Goal: Transaction & Acquisition: Book appointment/travel/reservation

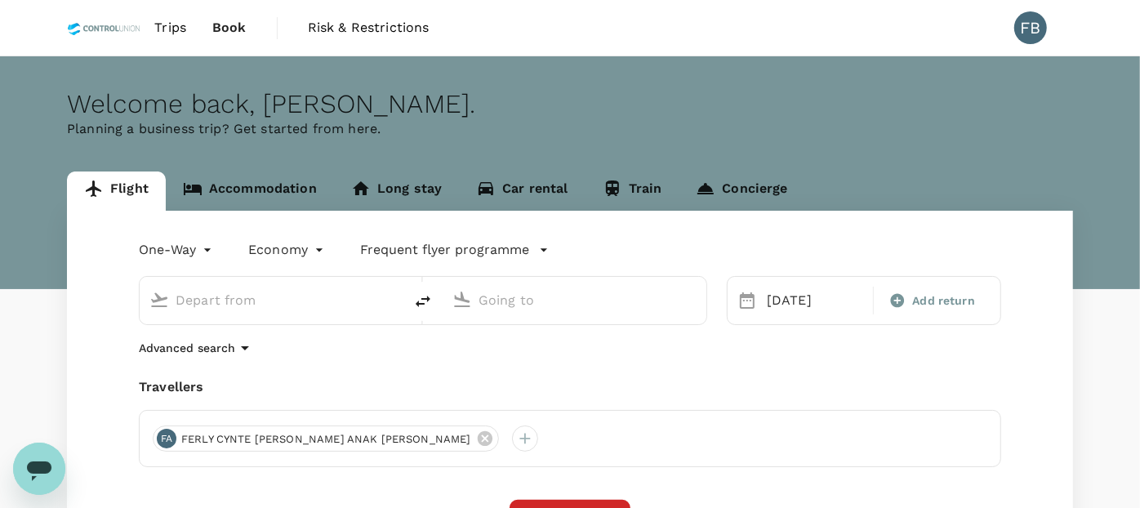
type input "Sandakan (SDK)"
type input "Kota Kinabalu Intl (BKI)"
click at [234, 202] on link "Accommodation" at bounding box center [250, 191] width 168 height 39
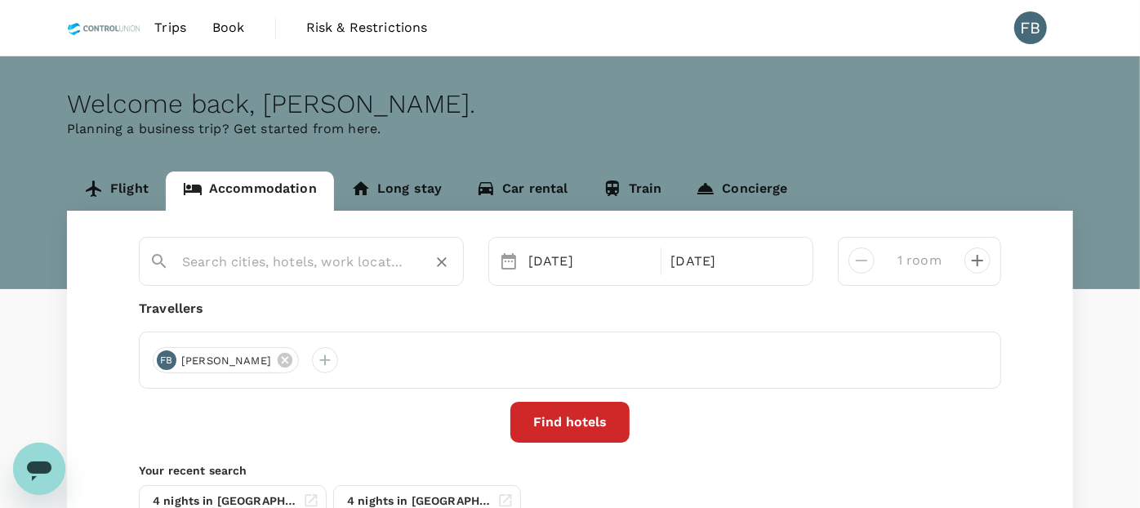
click at [284, 249] on input "text" at bounding box center [294, 261] width 225 height 25
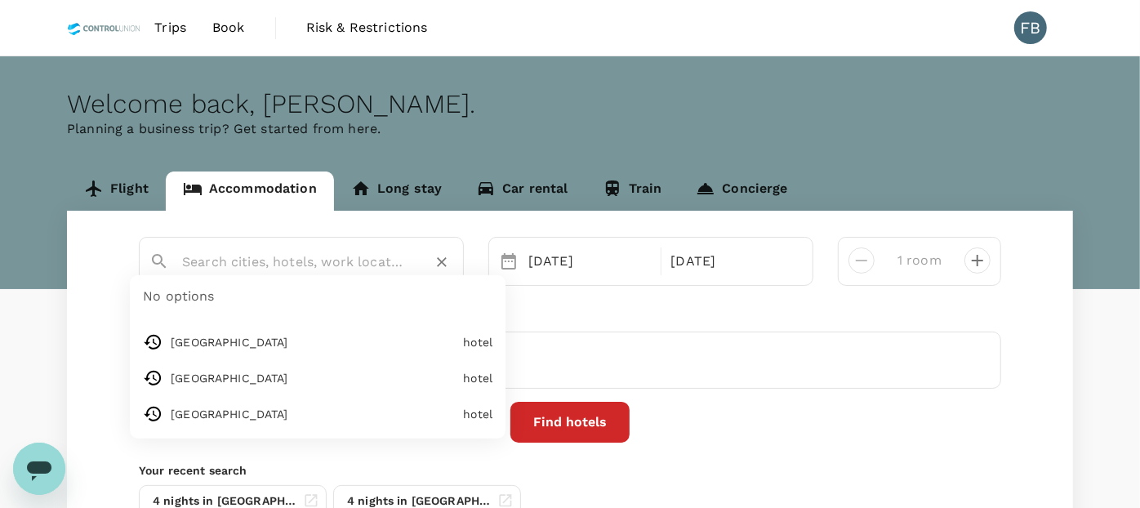
type input "[GEOGRAPHIC_DATA]"
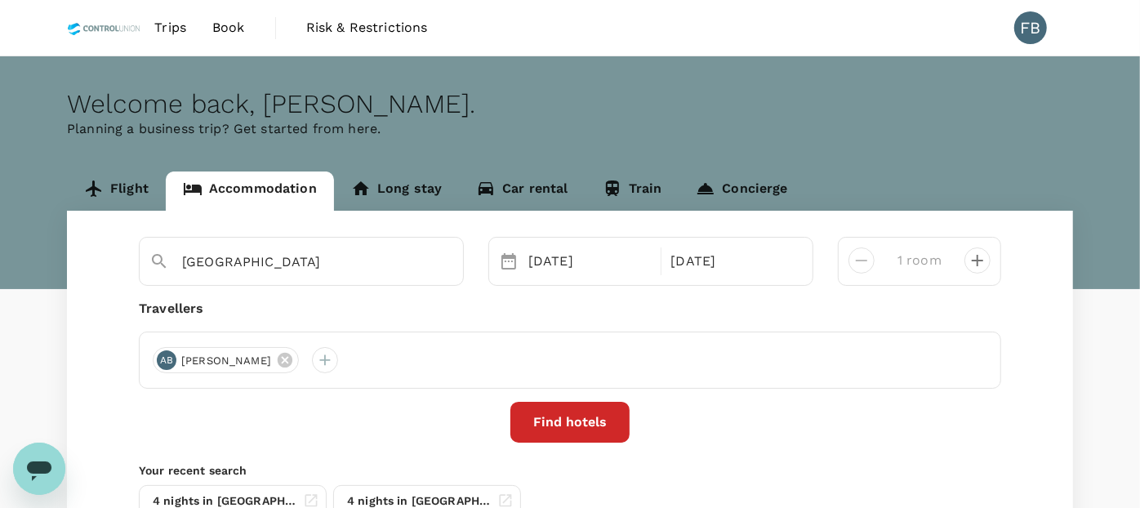
click at [568, 429] on button "Find hotels" at bounding box center [570, 422] width 119 height 41
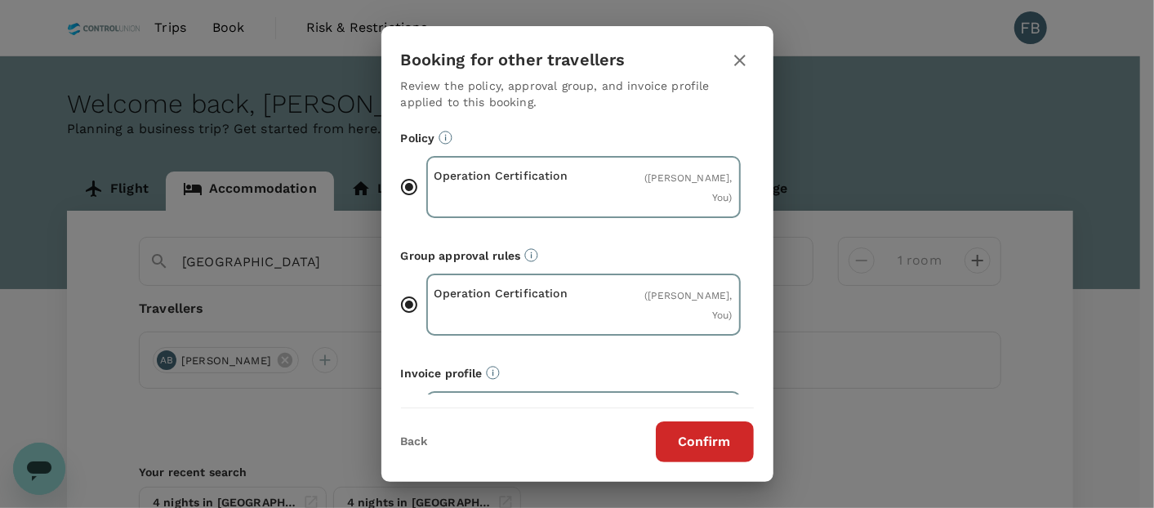
click at [693, 436] on button "Confirm" at bounding box center [705, 441] width 98 height 41
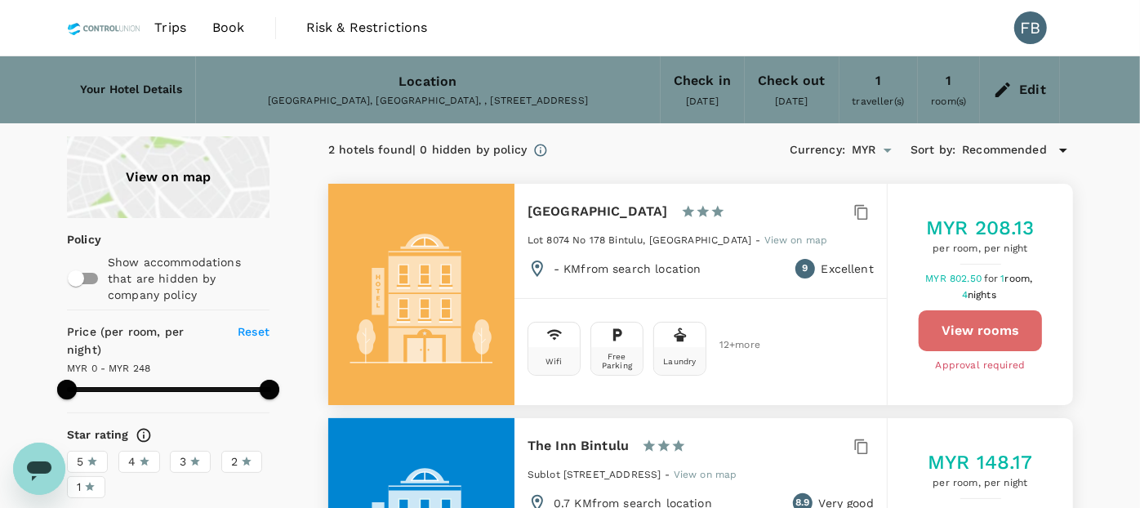
click at [1006, 333] on button "View rooms" at bounding box center [980, 330] width 123 height 41
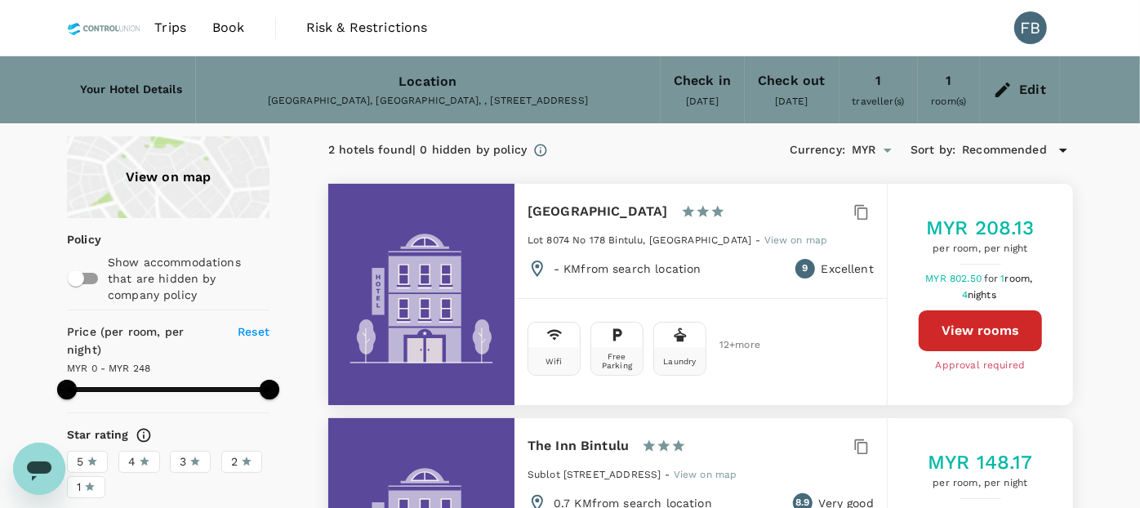
type input "494"
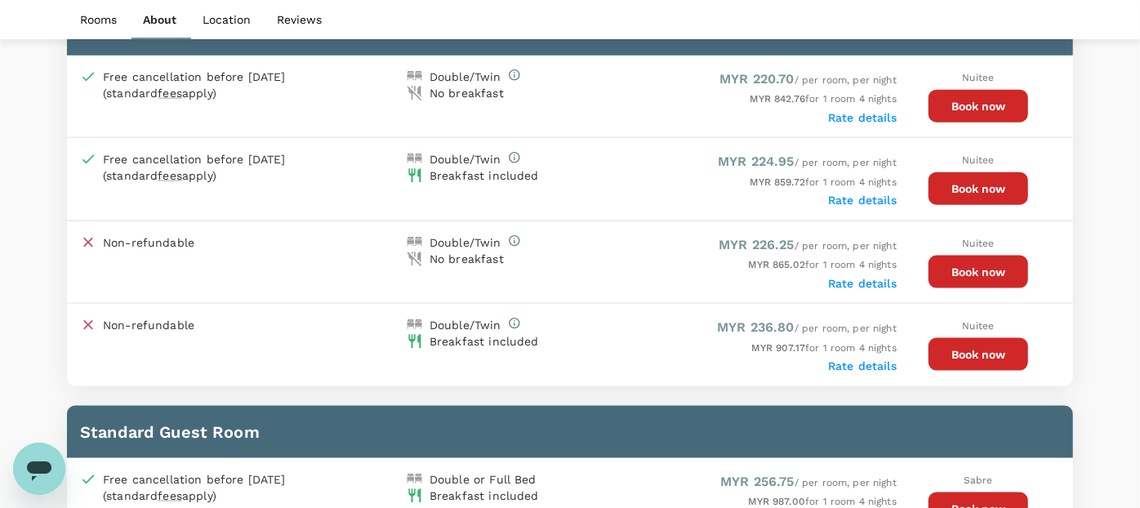
scroll to position [1179, 0]
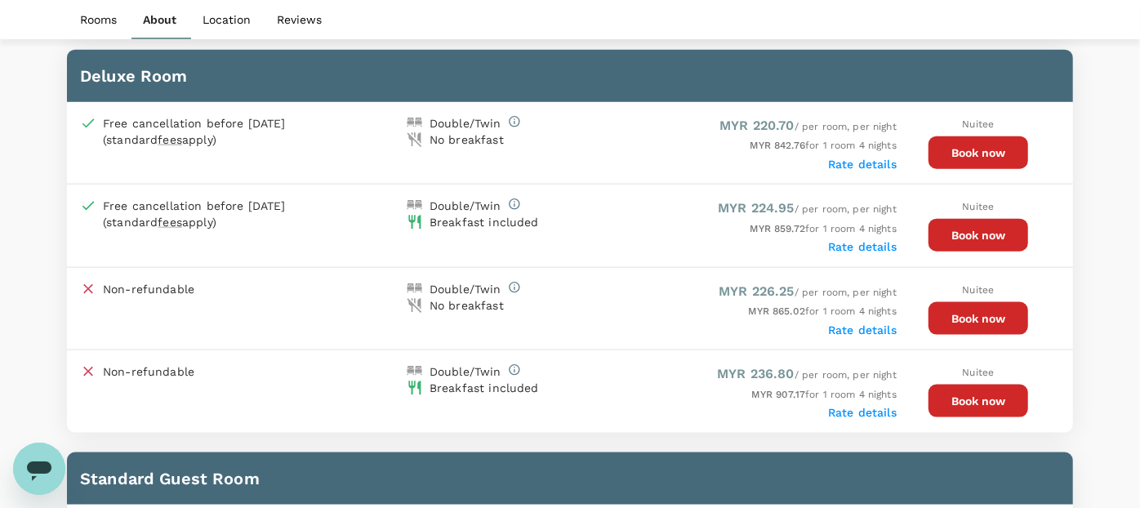
click at [949, 235] on button "Book now" at bounding box center [979, 235] width 100 height 33
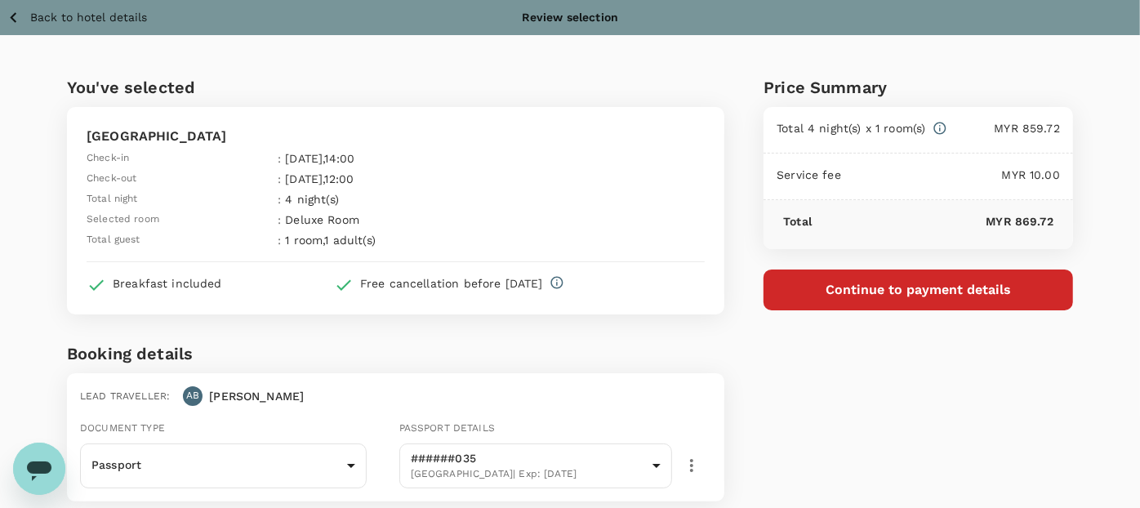
click at [835, 296] on button "Continue to payment details" at bounding box center [919, 290] width 310 height 41
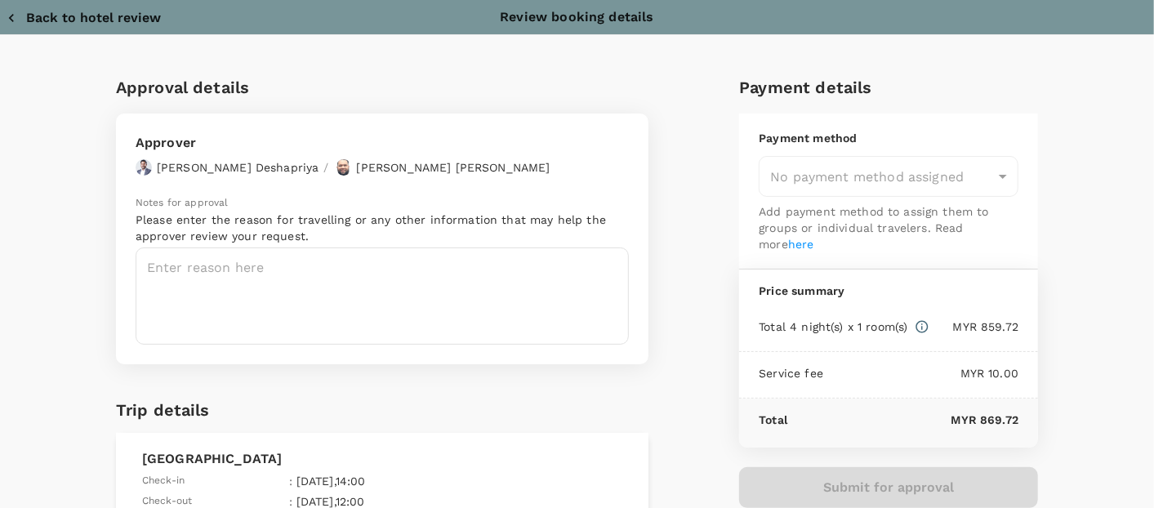
type input "9e254831-a140-43d4-90d9-f4bdc71b84d3"
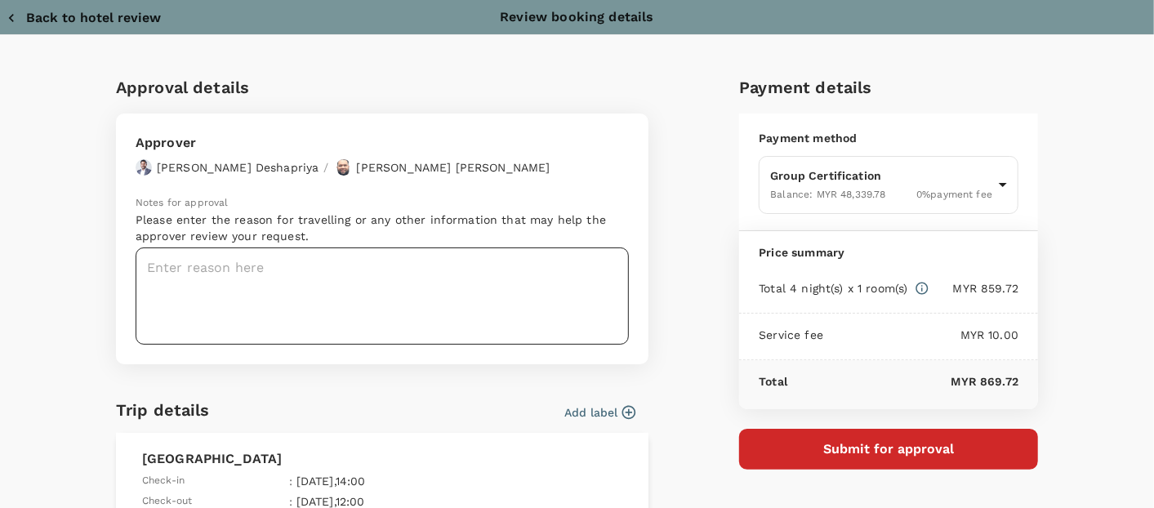
drag, startPoint x: 194, startPoint y: 274, endPoint x: 184, endPoint y: 271, distance: 10.1
click at [194, 273] on textarea at bounding box center [382, 295] width 493 height 97
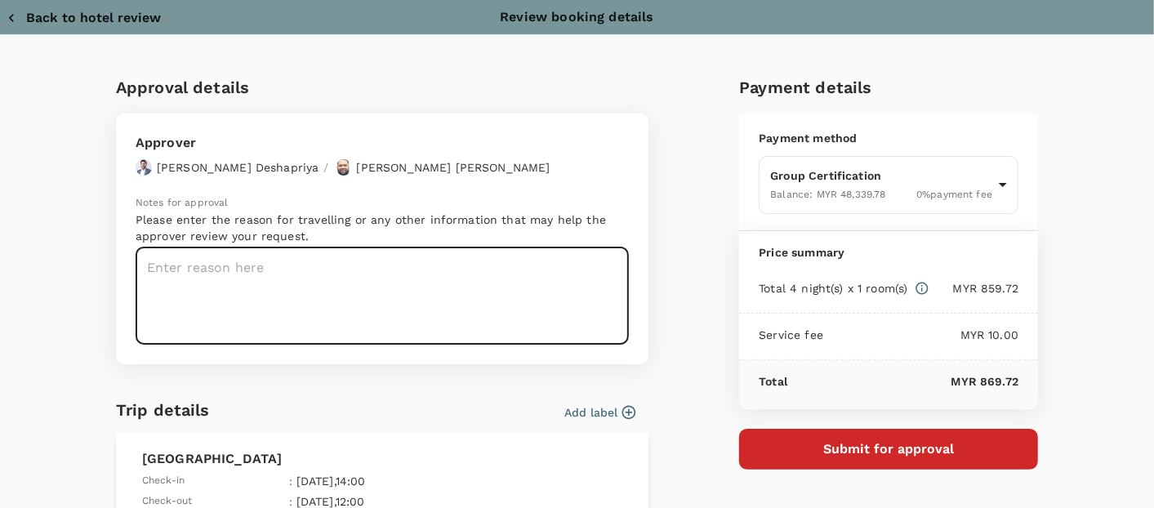
paste textarea "Dear Hariz/Chathuranga, Kindly assist to review and approve the flight booking:…"
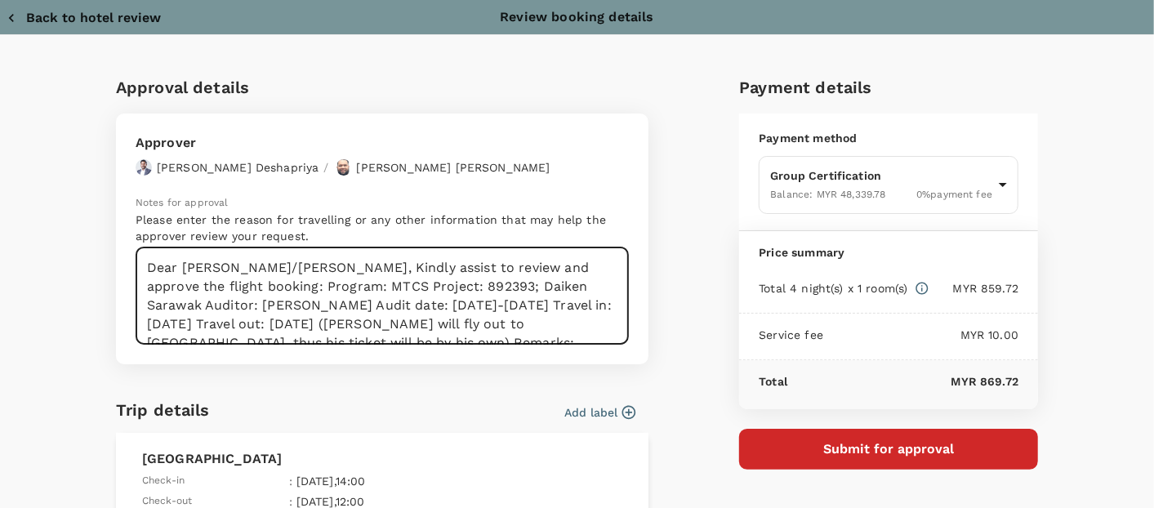
click at [305, 270] on textarea "Dear Hariz/Chathuranga, Kindly assist to review and approve the flight booking:…" at bounding box center [382, 295] width 493 height 97
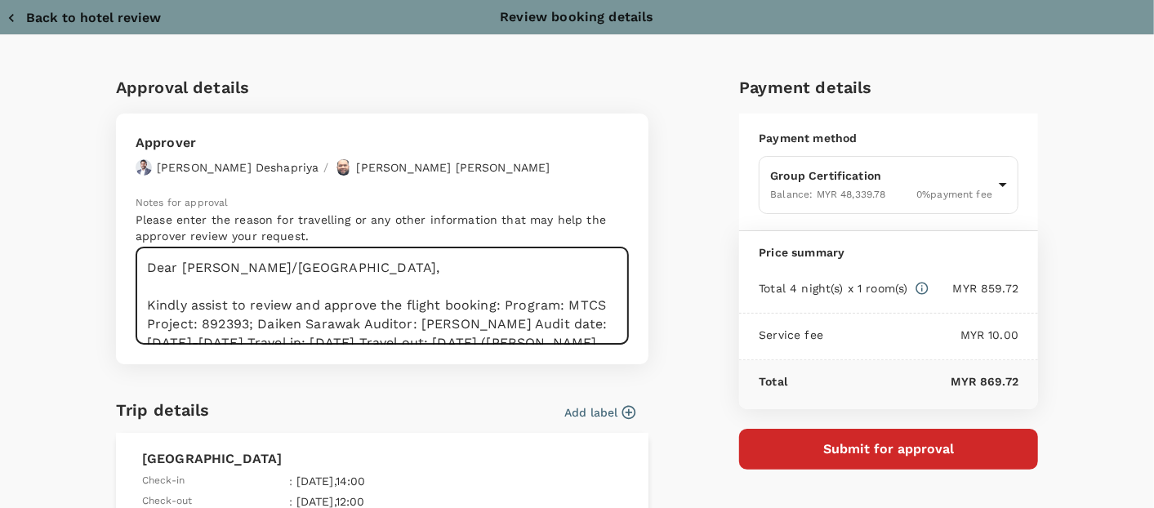
click at [500, 308] on textarea "Dear Hariz/Chathuranga, Kindly assist to review and approve the flight booking:…" at bounding box center [382, 295] width 493 height 97
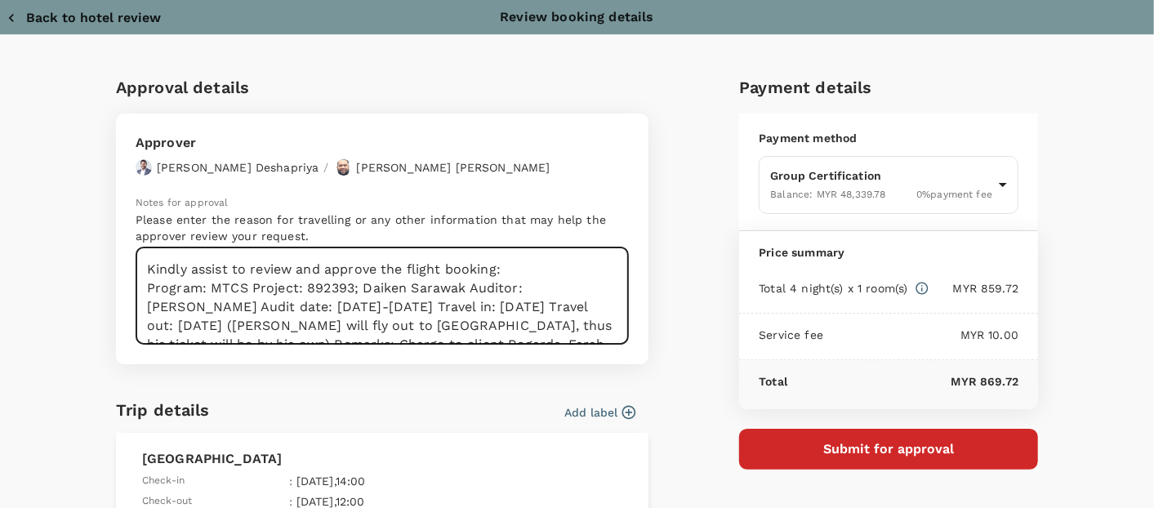
scroll to position [56, 0]
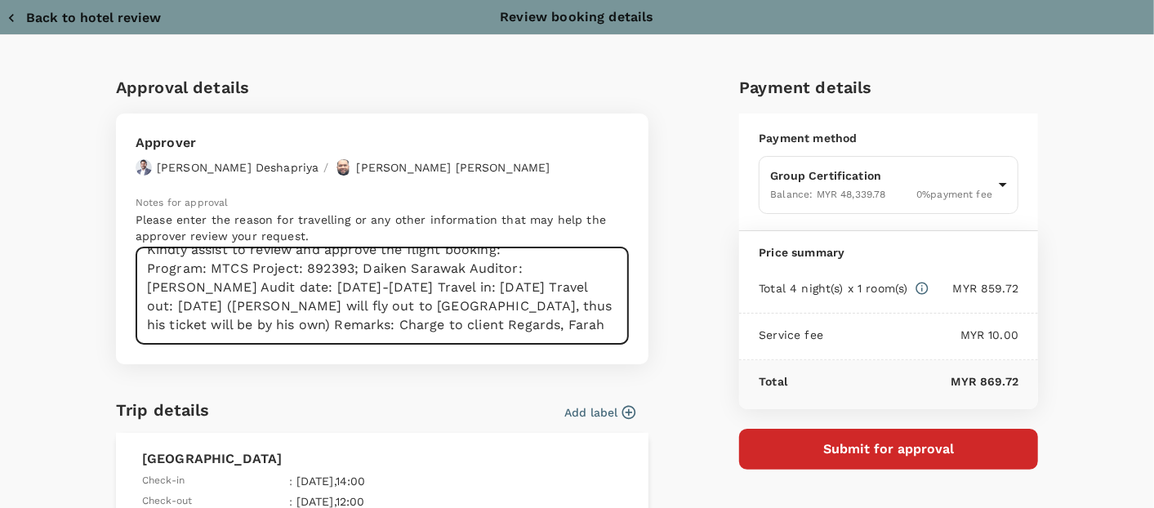
click at [244, 269] on textarea "Dear Hariz/Chathuranga, Kindly assist to review and approve the flight booking:…" at bounding box center [382, 295] width 493 height 97
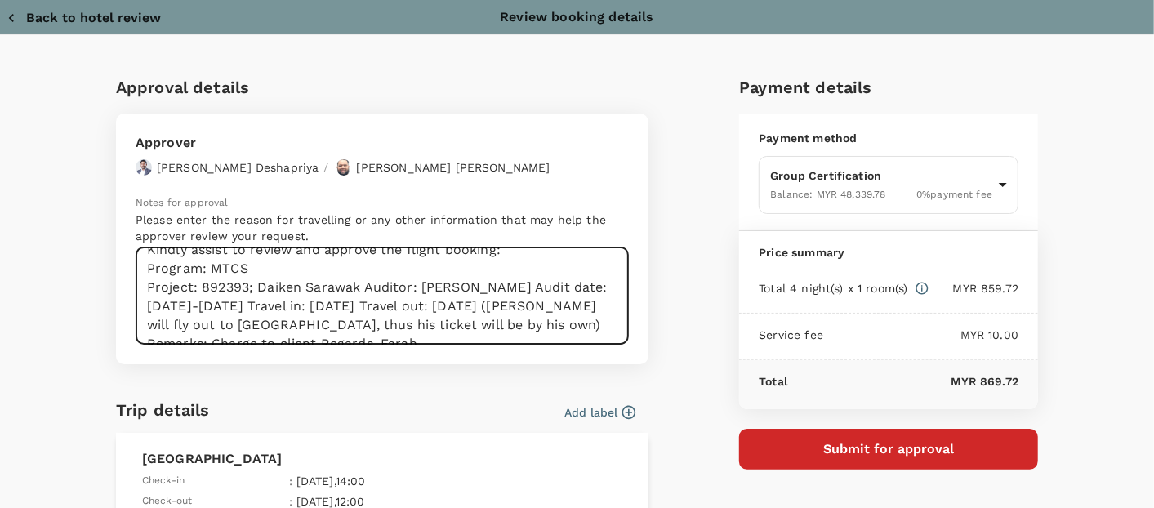
click at [357, 285] on textarea "Dear Hariz/Chathuranga, Kindly assist to review and approve the flight booking:…" at bounding box center [382, 295] width 493 height 97
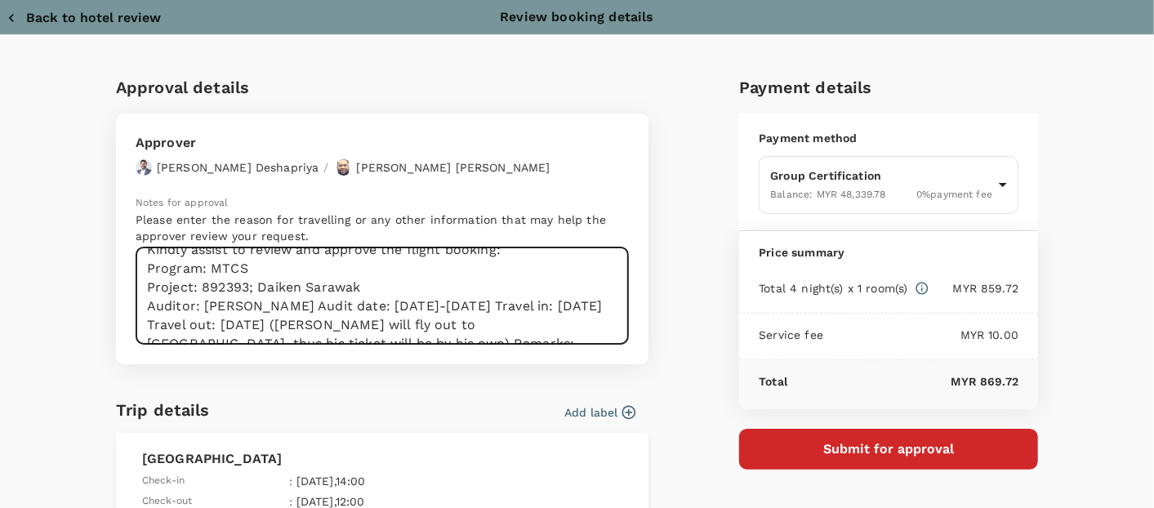
click at [366, 305] on textarea "Dear Hariz/Chathuranga, Kindly assist to review and approve the flight booking:…" at bounding box center [382, 295] width 493 height 97
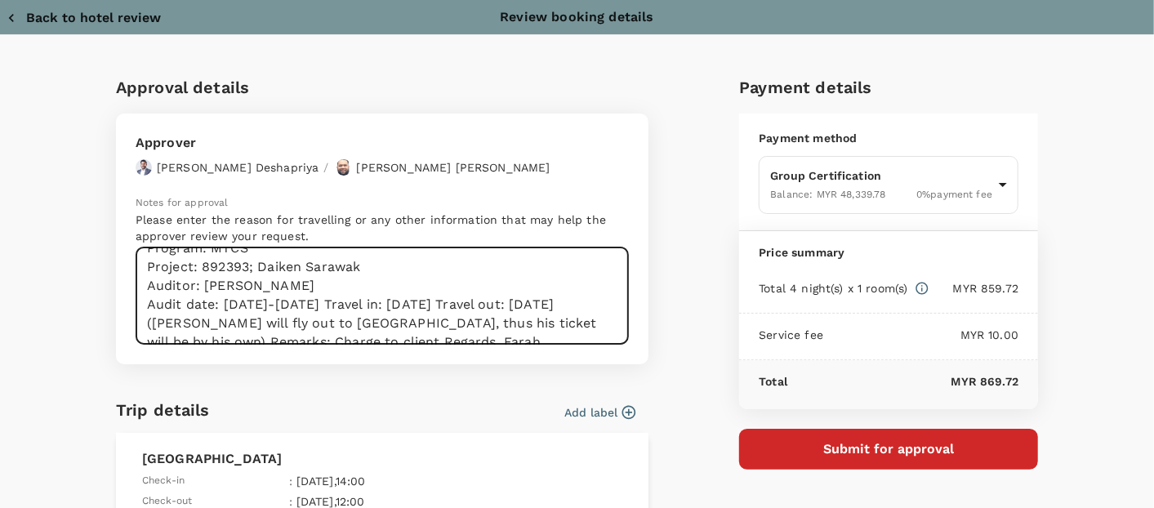
scroll to position [93, 0]
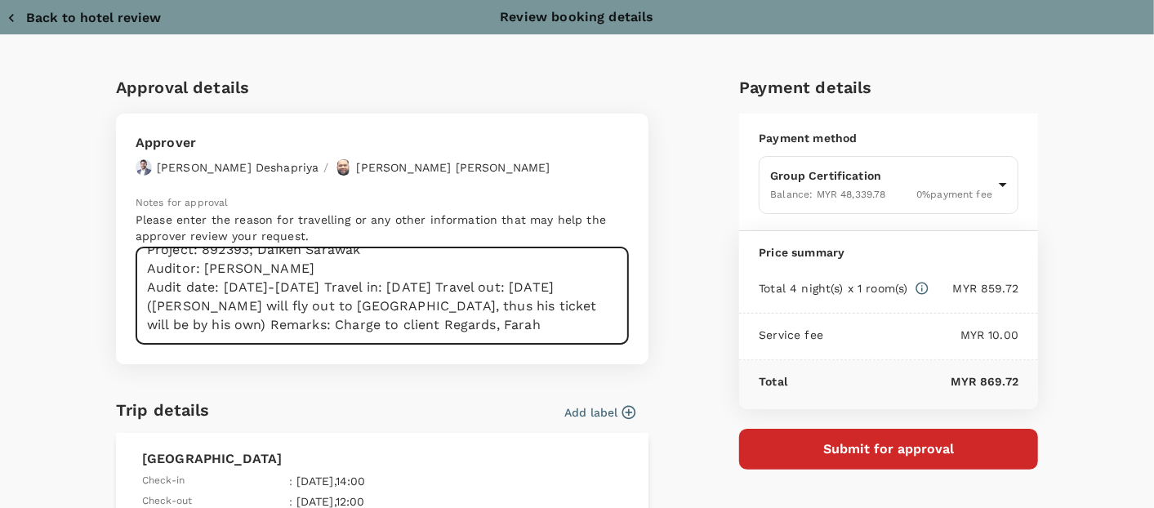
click at [340, 288] on textarea "Dear Hariz/Chathuranga, Kindly assist to review and approve the flight booking:…" at bounding box center [382, 295] width 493 height 97
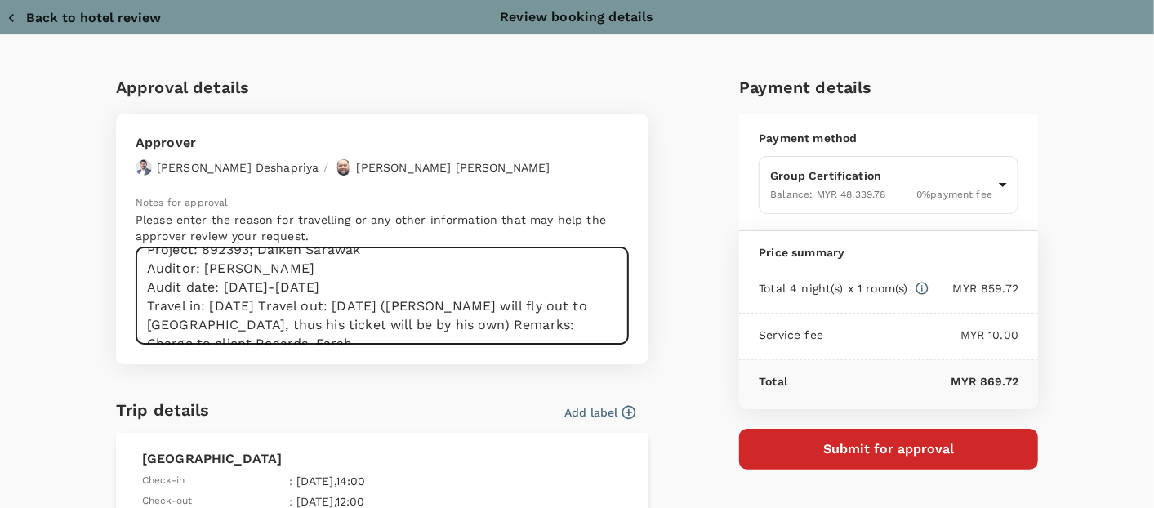
click at [270, 305] on textarea "Dear Hariz/Chathuranga, Kindly assist to review and approve the flight booking:…" at bounding box center [382, 295] width 493 height 97
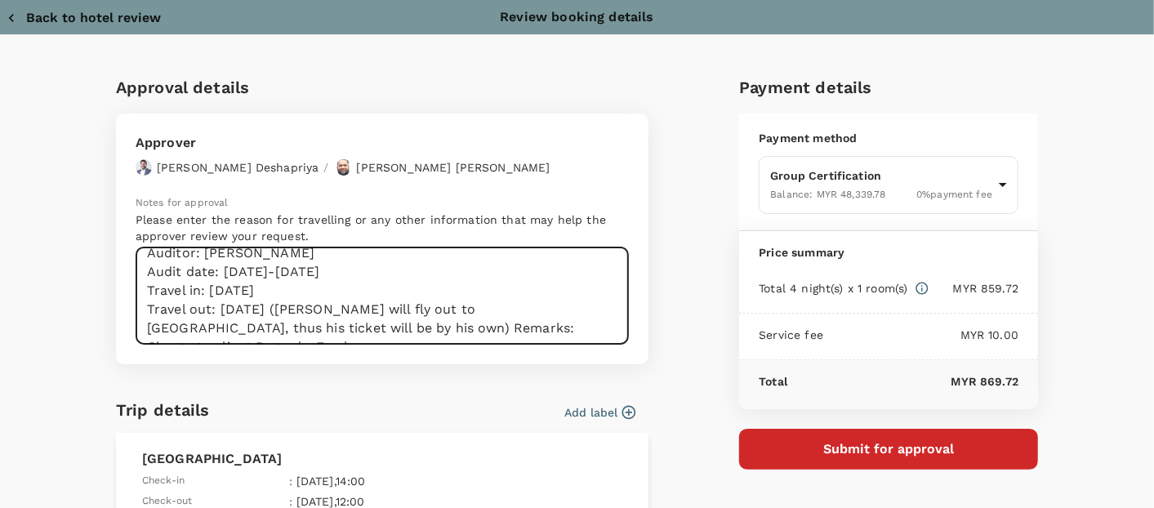
scroll to position [112, 0]
click at [238, 323] on textarea "Dear Hariz/Chathuranga, Kindly assist to review and approve the flight booking:…" at bounding box center [382, 295] width 493 height 97
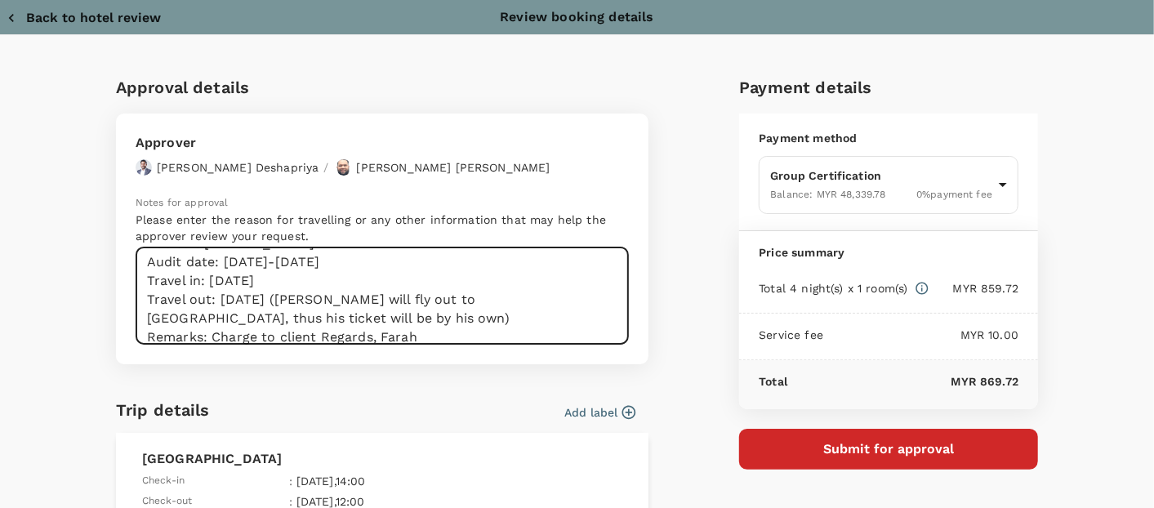
click at [148, 277] on textarea "Dear Hariz/Chathuranga, Kindly assist to review and approve the flight booking:…" at bounding box center [382, 295] width 493 height 97
click at [153, 300] on textarea "Dear Hariz/Chathuranga, Kindly assist to review and approve the flight booking:…" at bounding box center [382, 295] width 493 height 97
drag, startPoint x: 281, startPoint y: 298, endPoint x: 296, endPoint y: 317, distance: 23.9
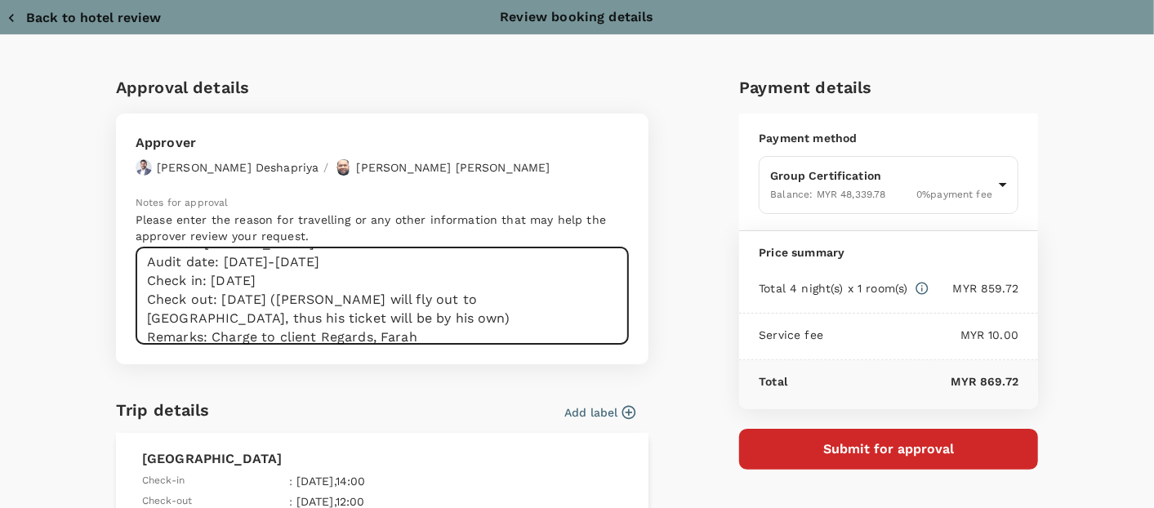
click at [296, 317] on textarea "Dear Hariz/Chathuranga, Kindly assist to review and approve the flight booking:…" at bounding box center [382, 295] width 493 height 97
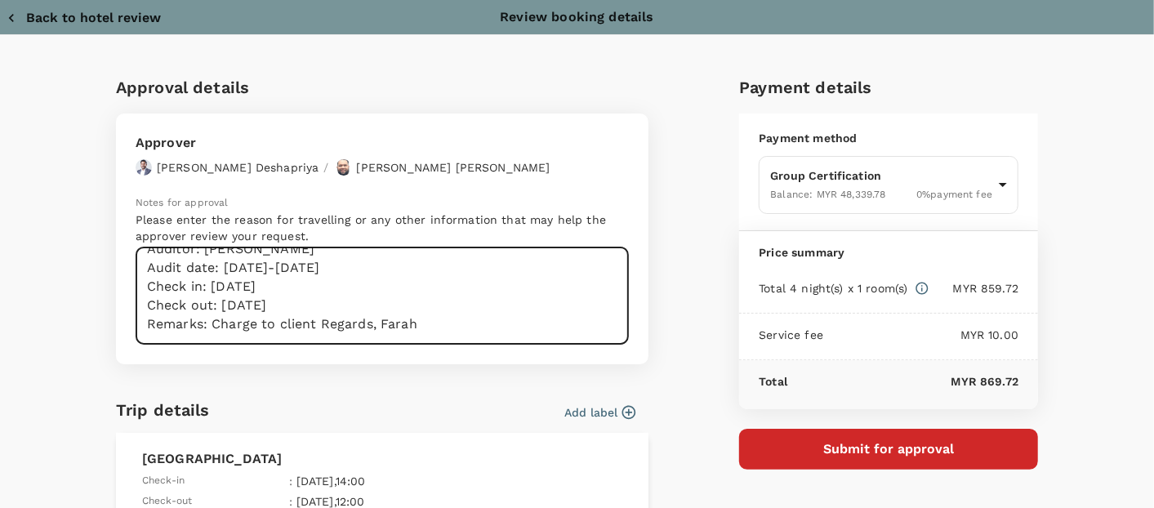
scroll to position [112, 0]
click at [315, 328] on textarea "Dear Hariz/Chathuranga, Kindly assist to review and approve the flight booking:…" at bounding box center [382, 295] width 493 height 97
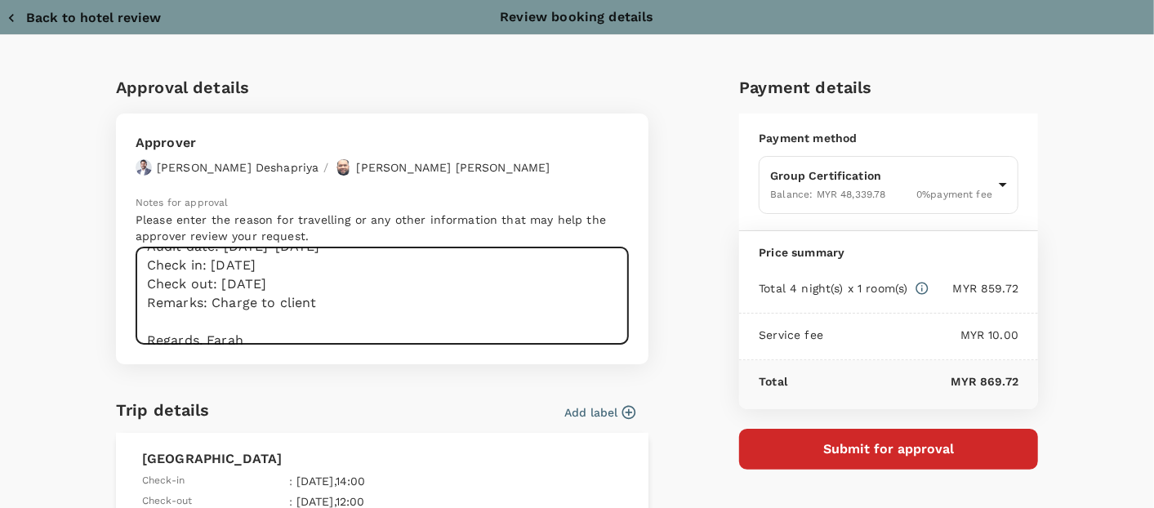
scroll to position [149, 0]
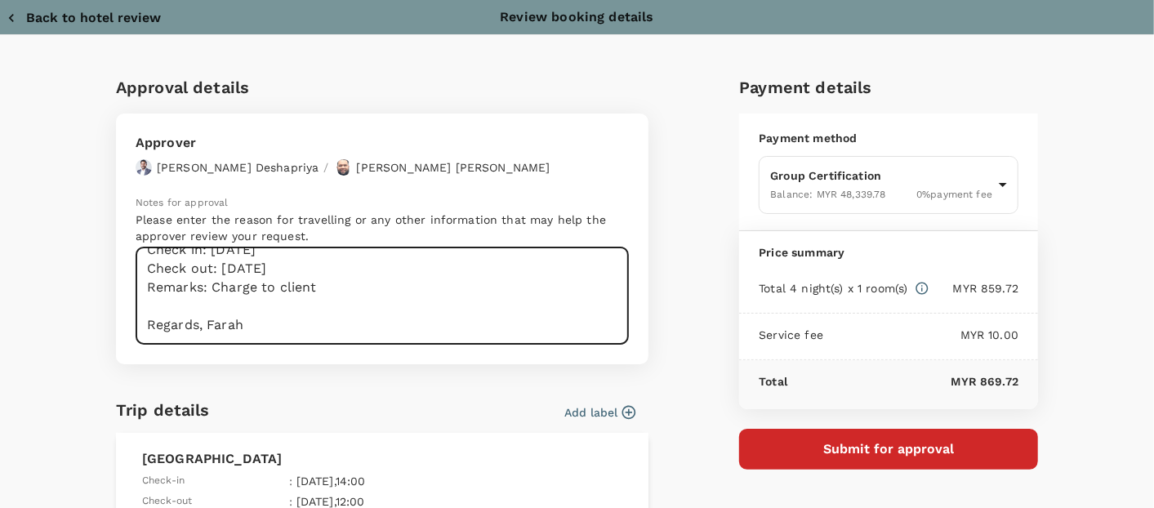
type textarea "Dear Hariz/Chathuranga, Kindly assist to review and approve the flight booking:…"
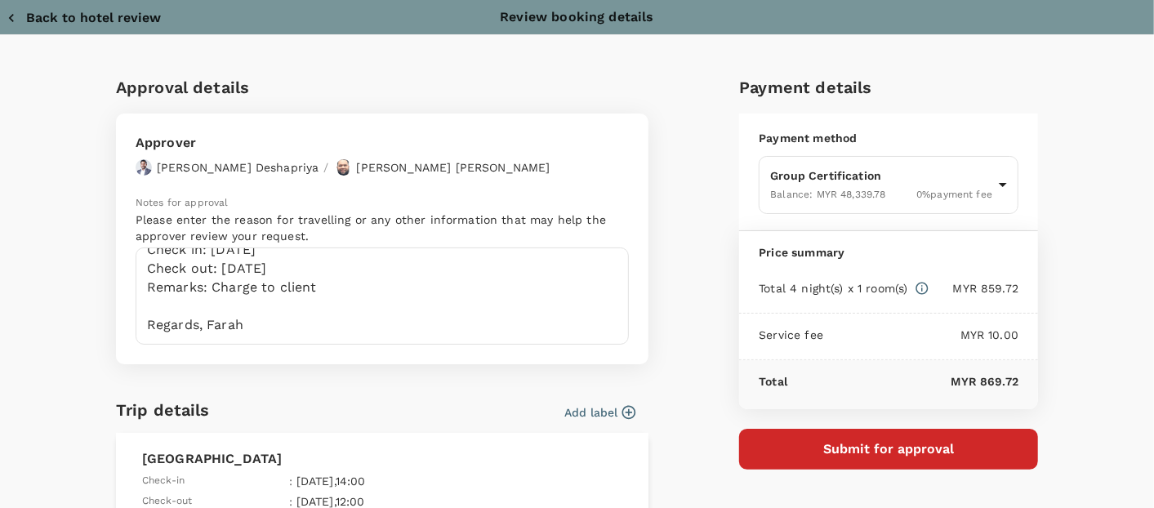
click at [583, 412] on button "Add label" at bounding box center [599, 412] width 71 height 16
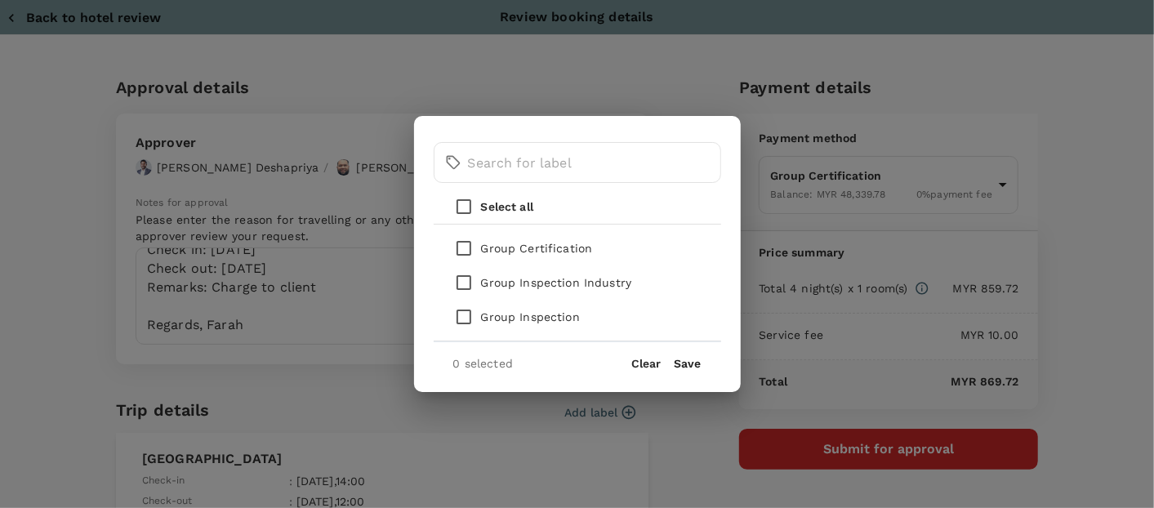
click at [542, 245] on p "Group Certification" at bounding box center [537, 248] width 112 height 16
click at [459, 252] on input "checkbox" at bounding box center [464, 248] width 34 height 34
checkbox input "true"
click at [686, 361] on button "Save" at bounding box center [688, 363] width 27 height 13
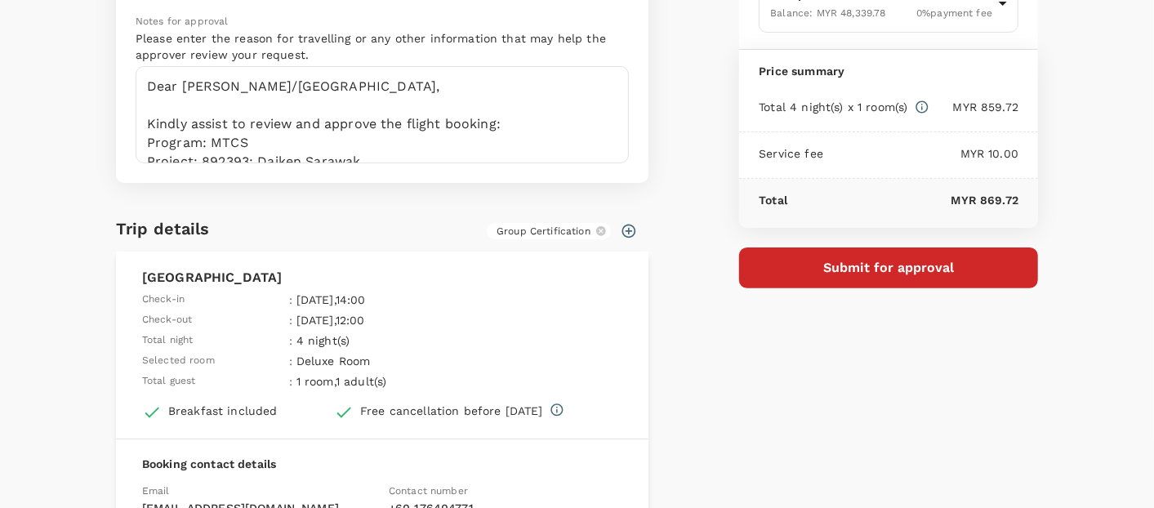
scroll to position [272, 0]
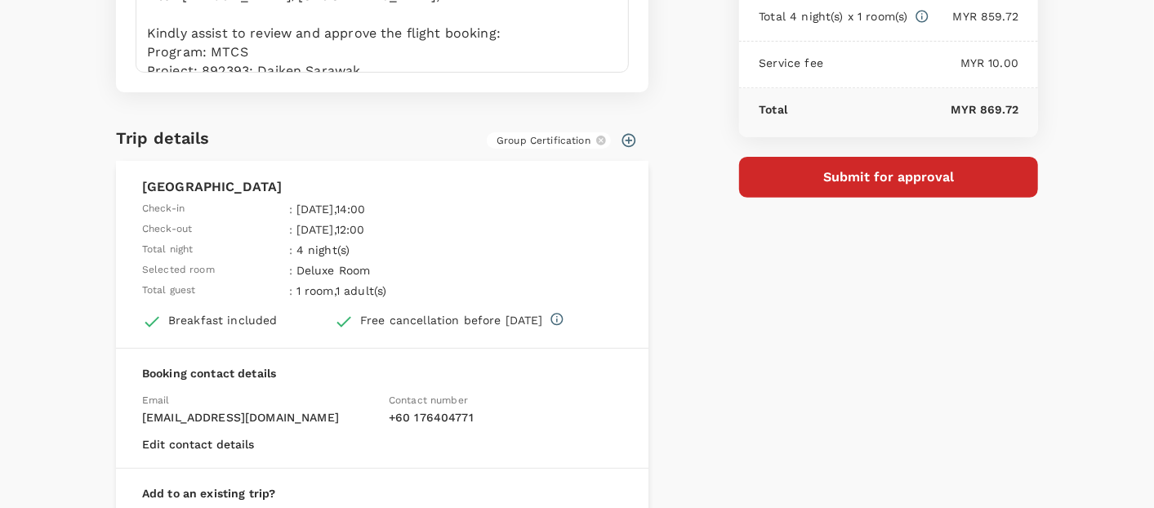
click at [779, 181] on button "Submit for approval" at bounding box center [888, 177] width 299 height 41
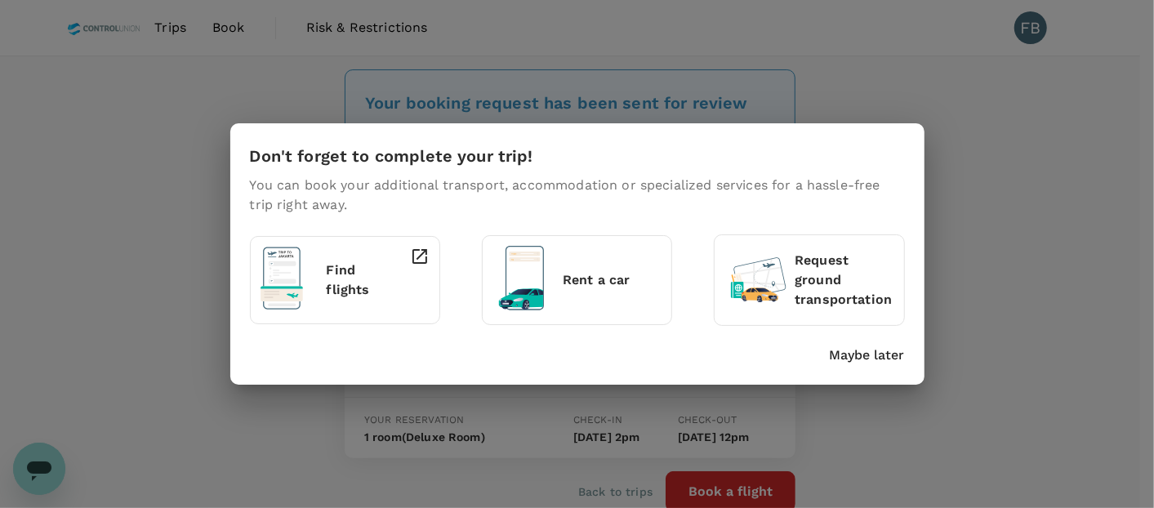
click at [863, 359] on p "Maybe later" at bounding box center [867, 356] width 75 height 20
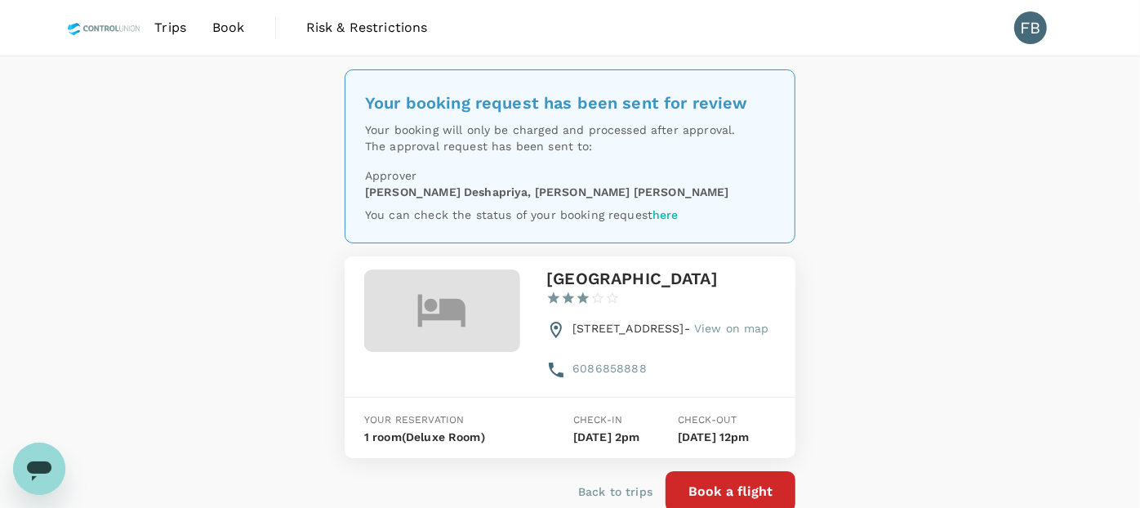
click at [224, 30] on span "Book" at bounding box center [228, 28] width 33 height 20
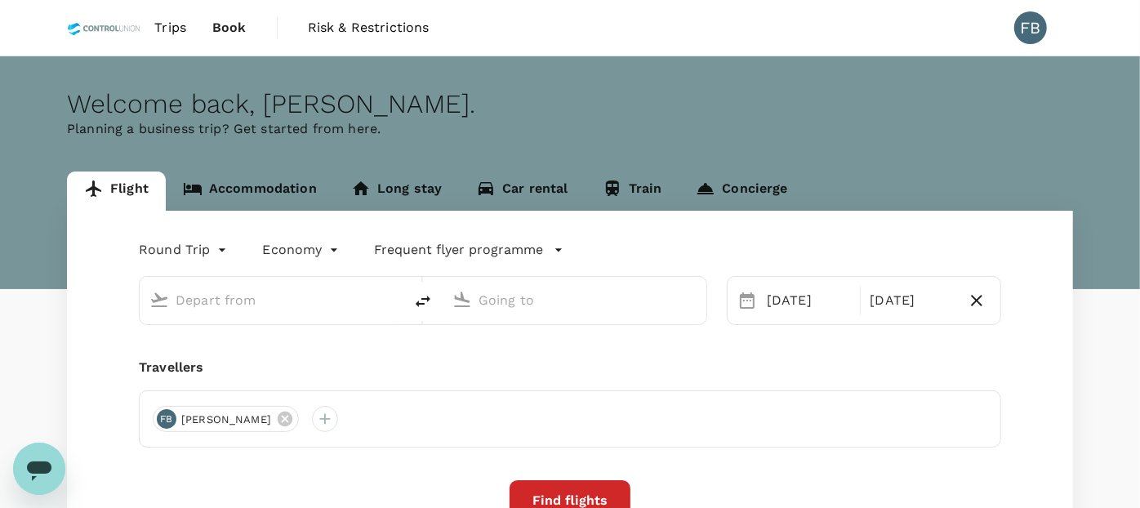
type input "oneway"
type input "Sandakan (SDK)"
type input "Kota Kinabalu Intl (BKI)"
type input "Sandakan (SDK)"
type input "Kota Kinabalu Intl (BKI)"
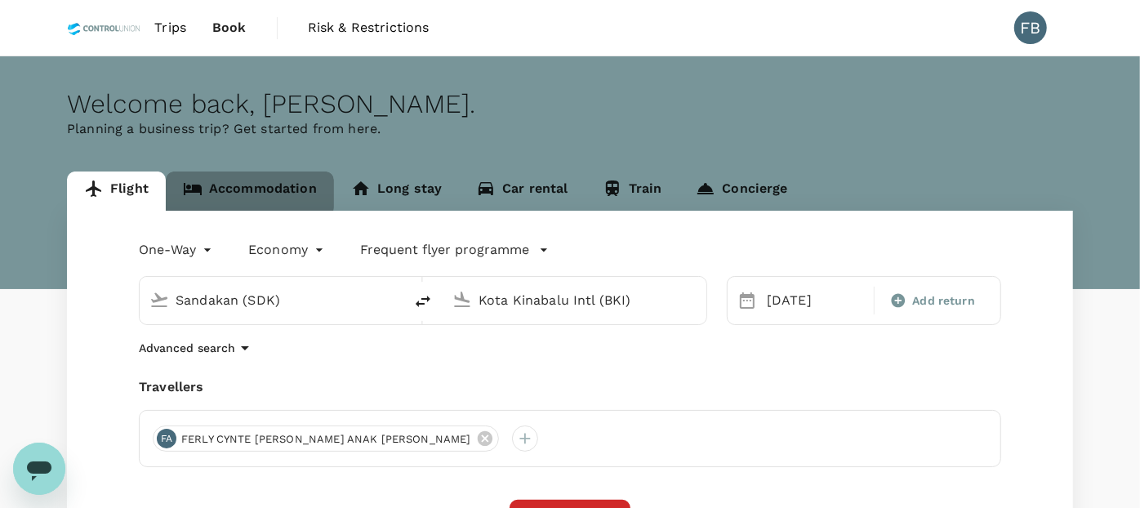
click at [248, 190] on link "Accommodation" at bounding box center [250, 191] width 168 height 39
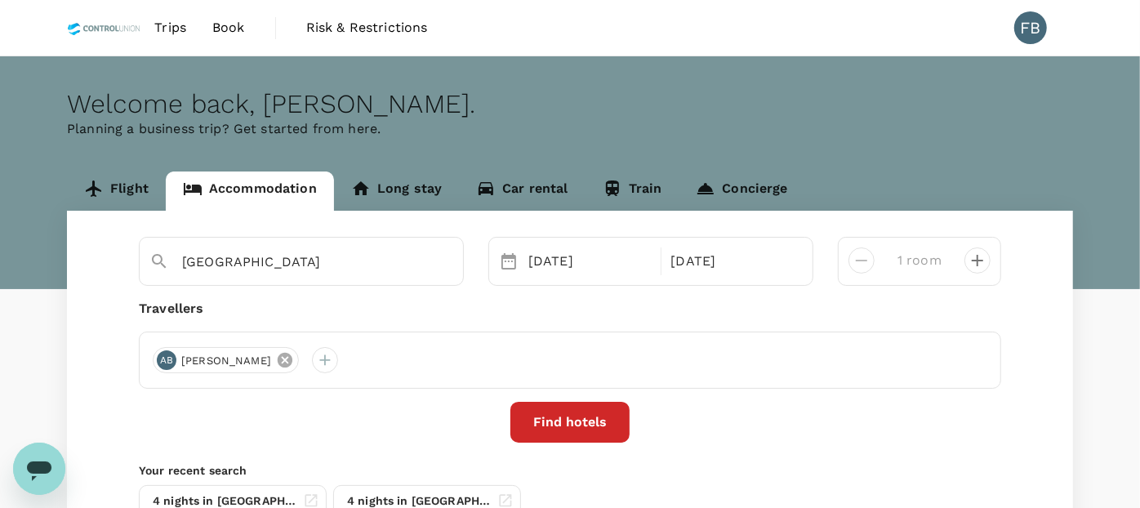
click at [294, 359] on icon at bounding box center [285, 360] width 18 height 18
click at [158, 360] on div at bounding box center [166, 360] width 26 height 26
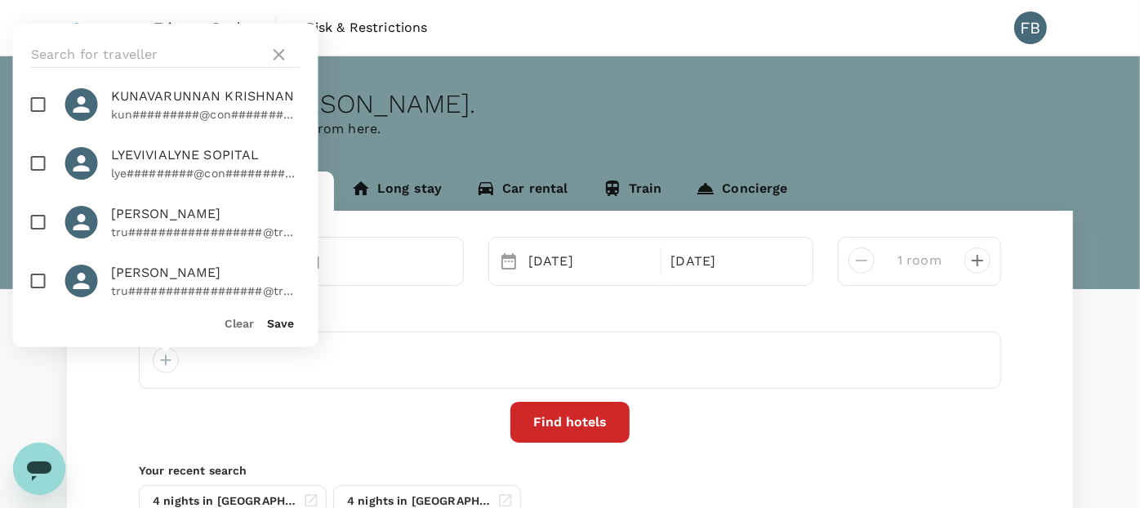
scroll to position [3358, 0]
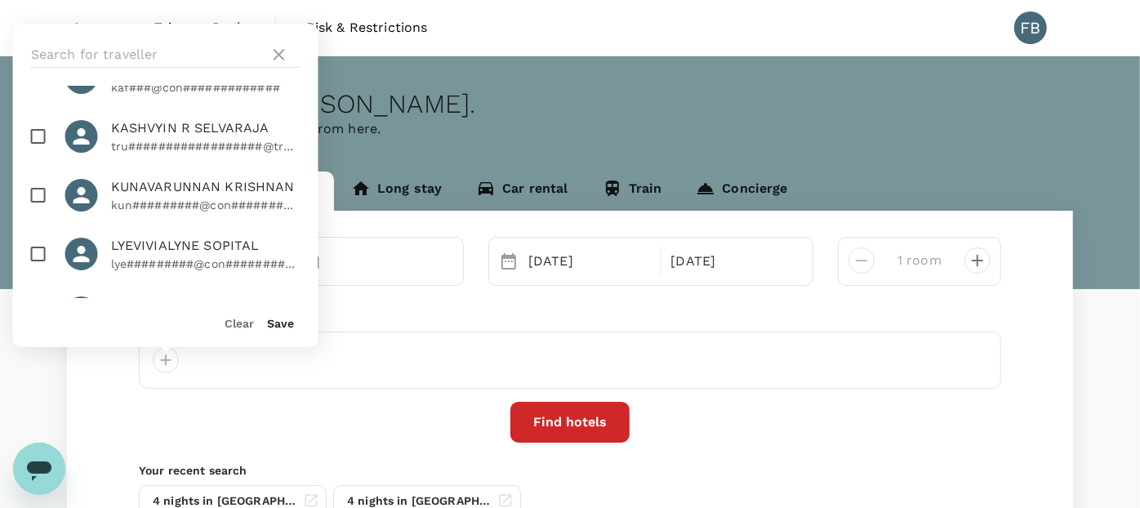
click at [36, 237] on input "checkbox" at bounding box center [38, 254] width 34 height 34
checkbox input "true"
click at [278, 323] on button "Save" at bounding box center [281, 323] width 27 height 13
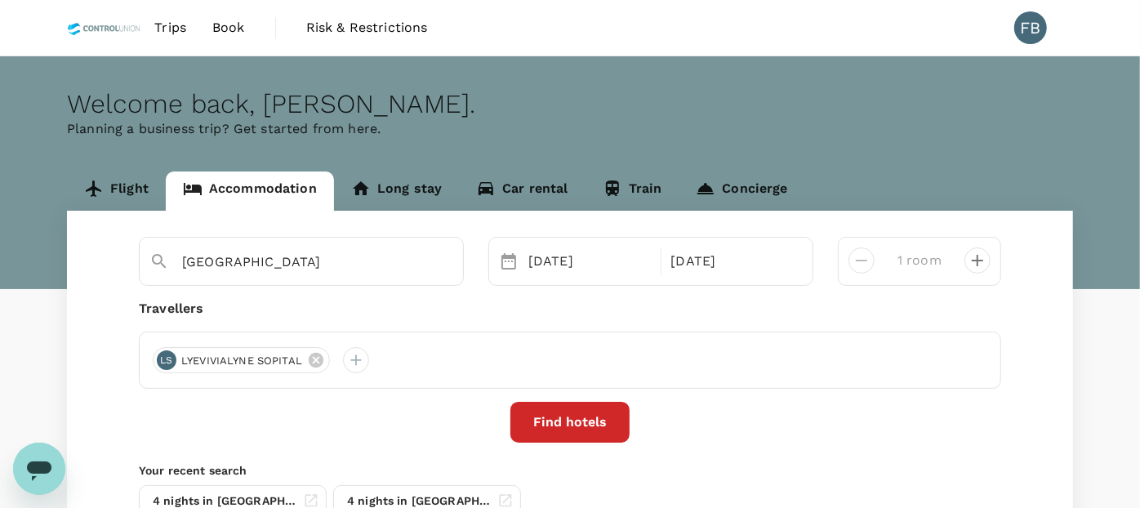
click at [570, 424] on button "Find hotels" at bounding box center [570, 422] width 119 height 41
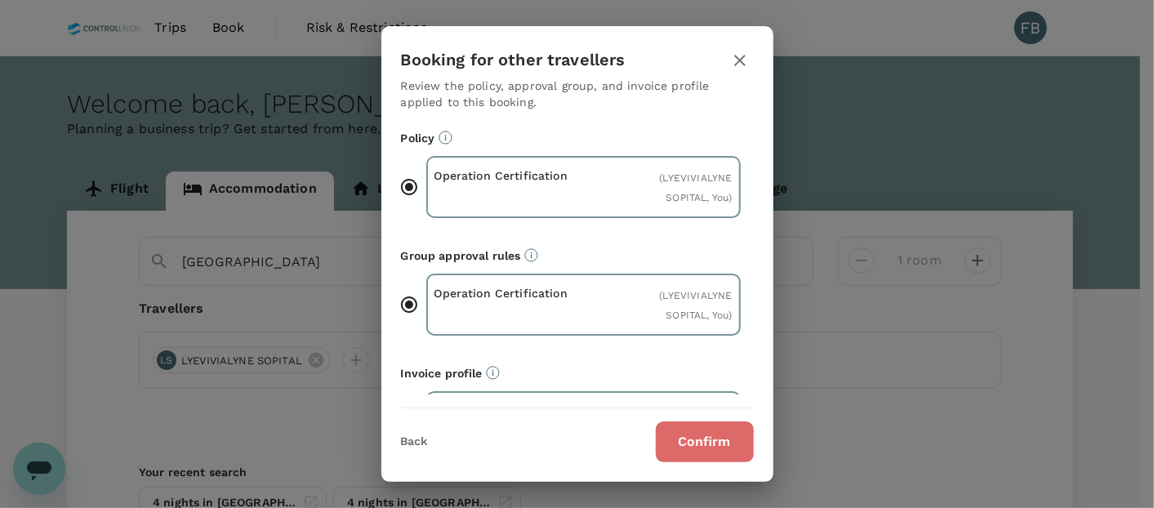
click at [707, 454] on button "Confirm" at bounding box center [705, 441] width 98 height 41
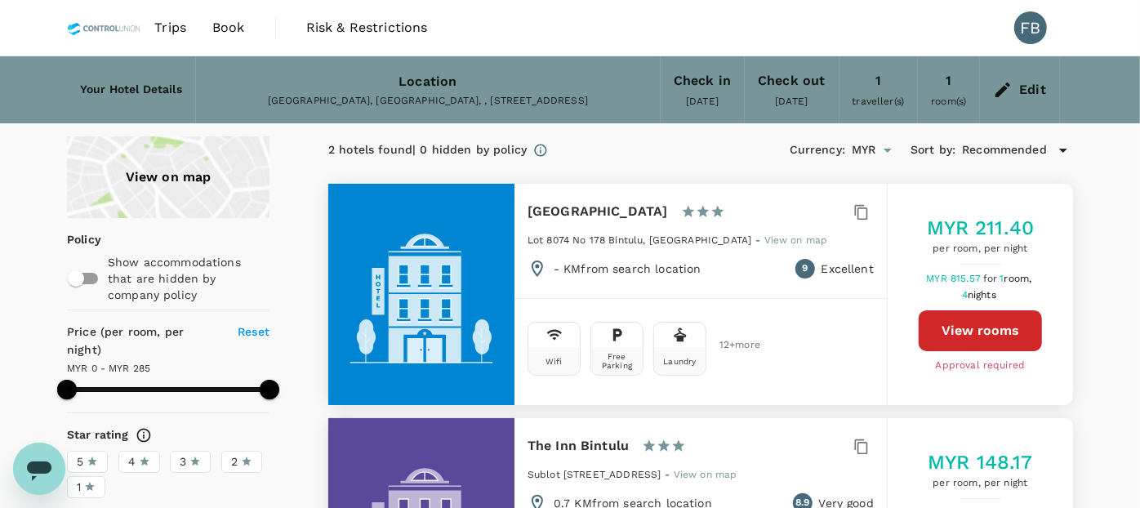
click at [944, 317] on button "View rooms" at bounding box center [980, 330] width 123 height 41
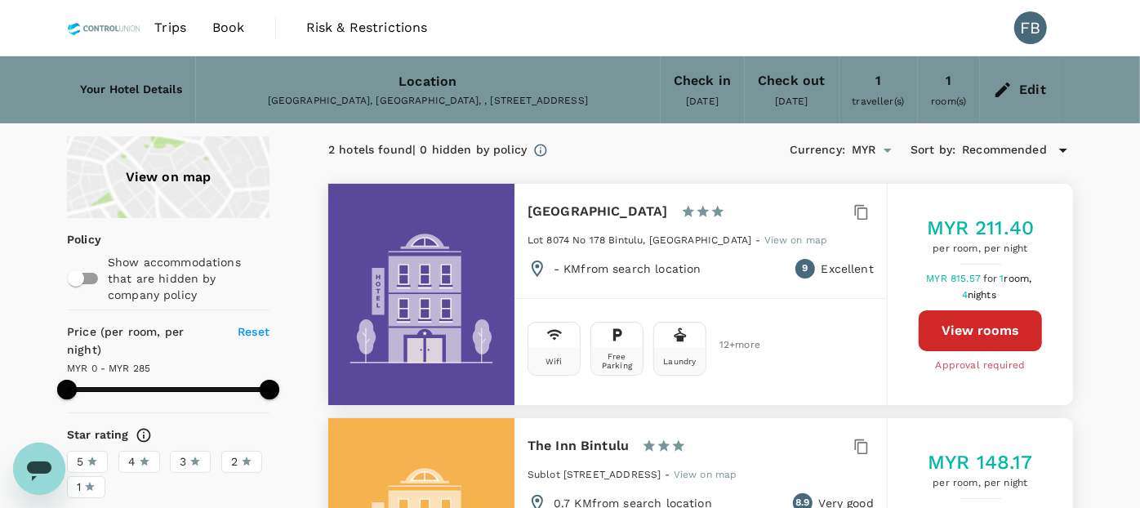
type input "494"
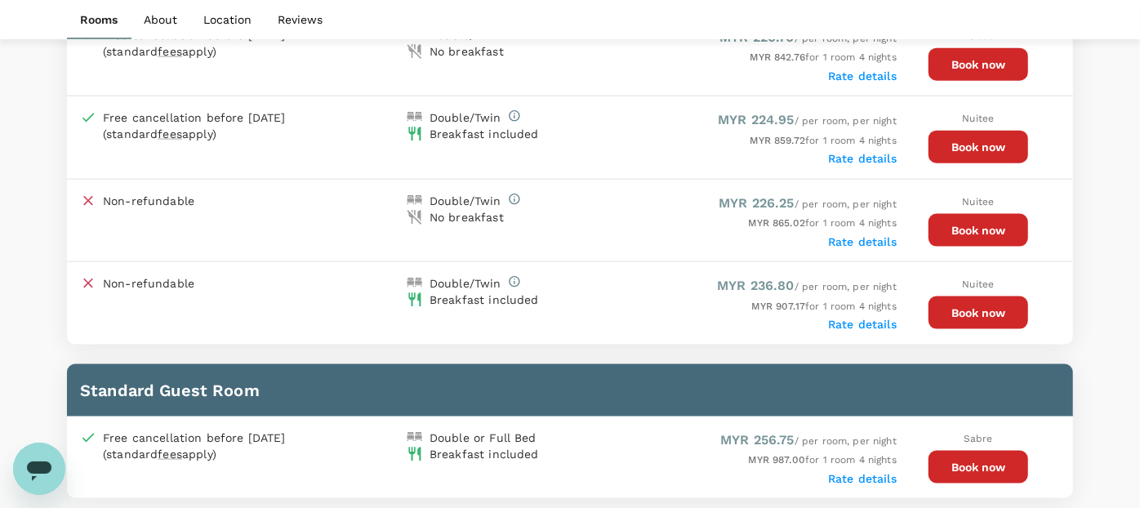
scroll to position [1179, 0]
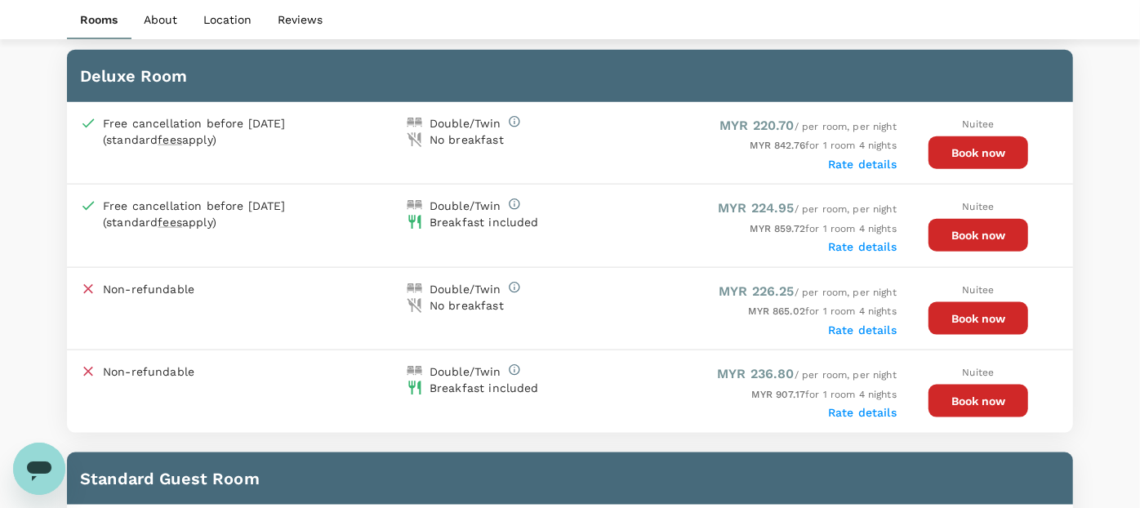
click at [973, 226] on button "Book now" at bounding box center [979, 235] width 100 height 33
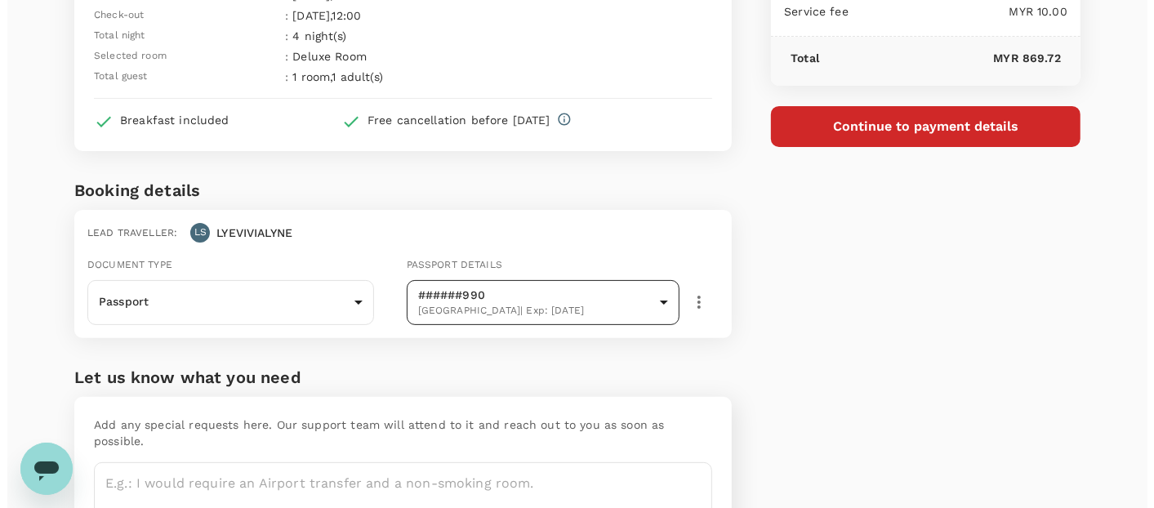
scroll to position [67, 0]
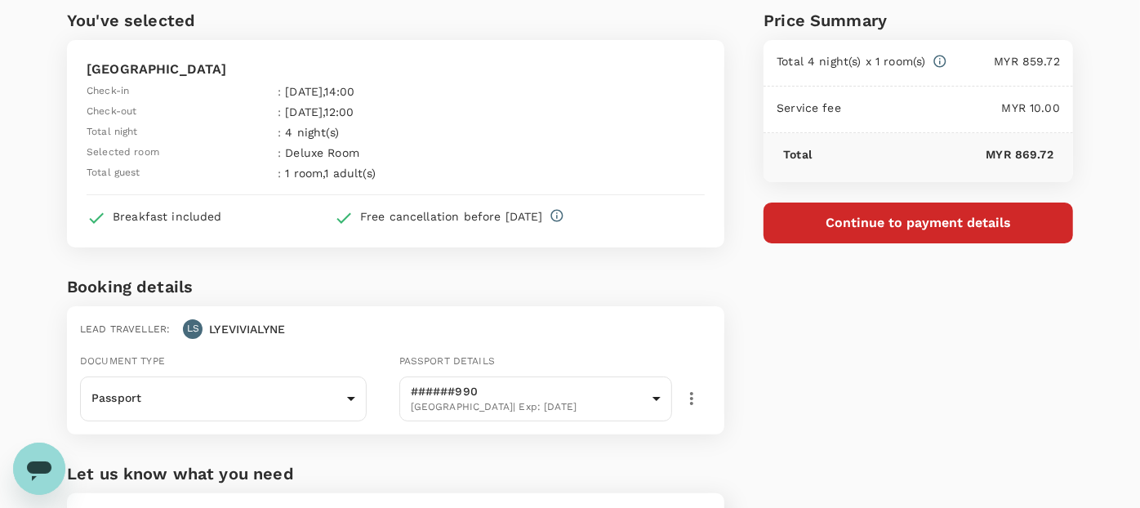
click at [837, 223] on button "Continue to payment details" at bounding box center [919, 223] width 310 height 41
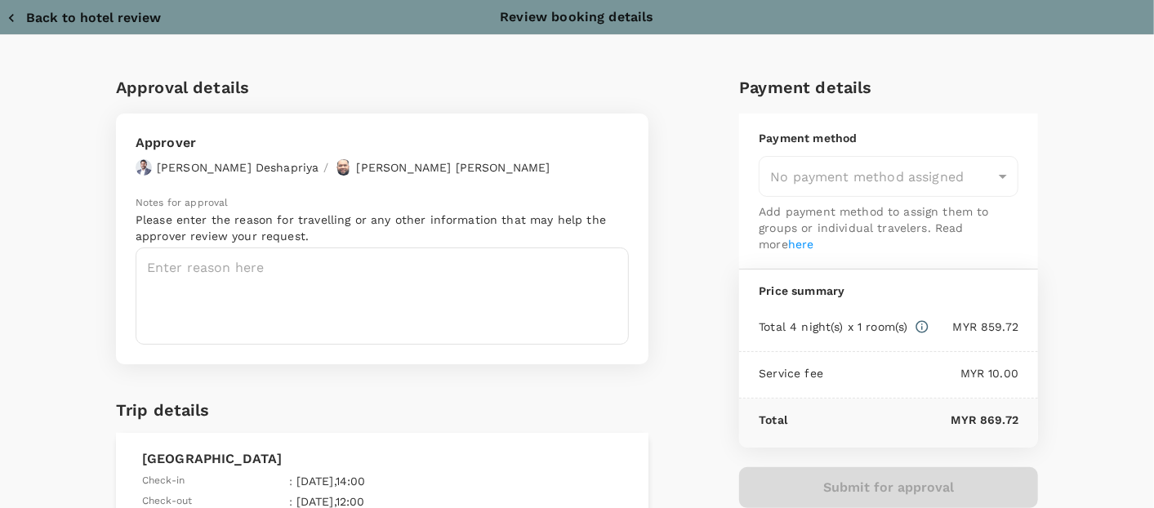
type input "9e254831-a140-43d4-90d9-f4bdc71b84d3"
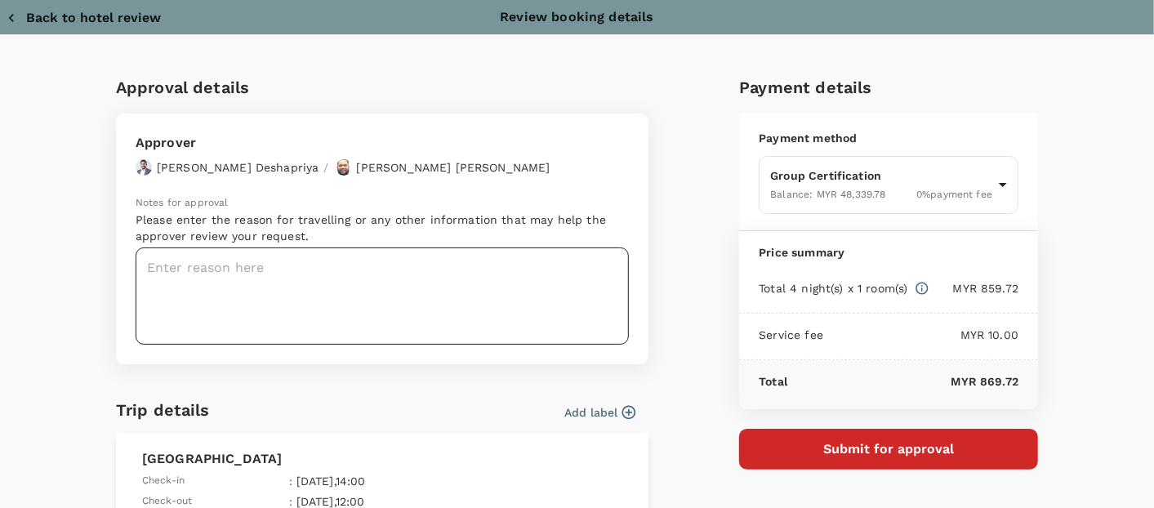
click at [261, 284] on textarea at bounding box center [382, 295] width 493 height 97
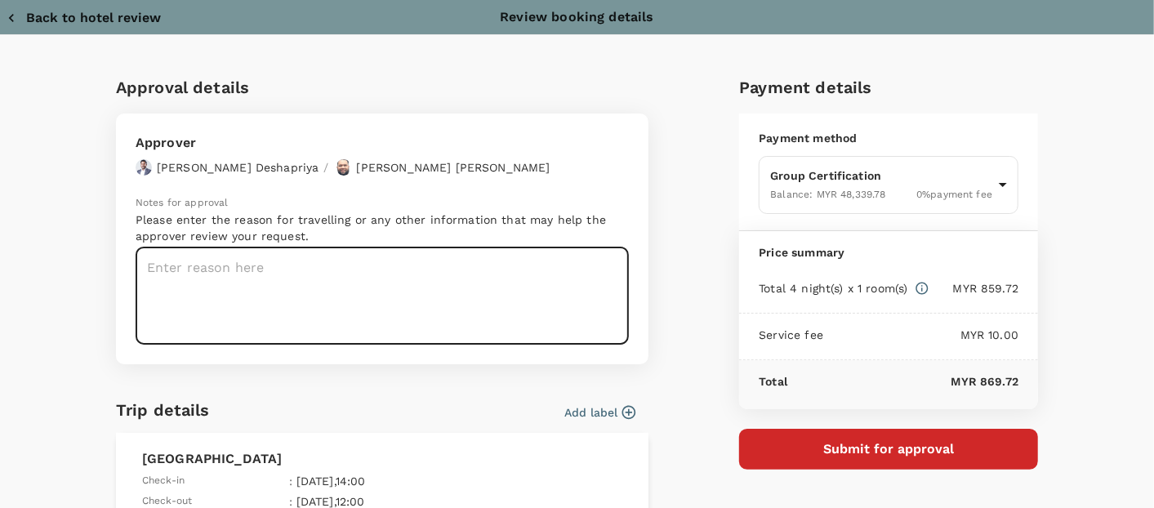
paste textarea "Dear Hariz/Chathuranga, Kindly assist to review and approve the flight booking:…"
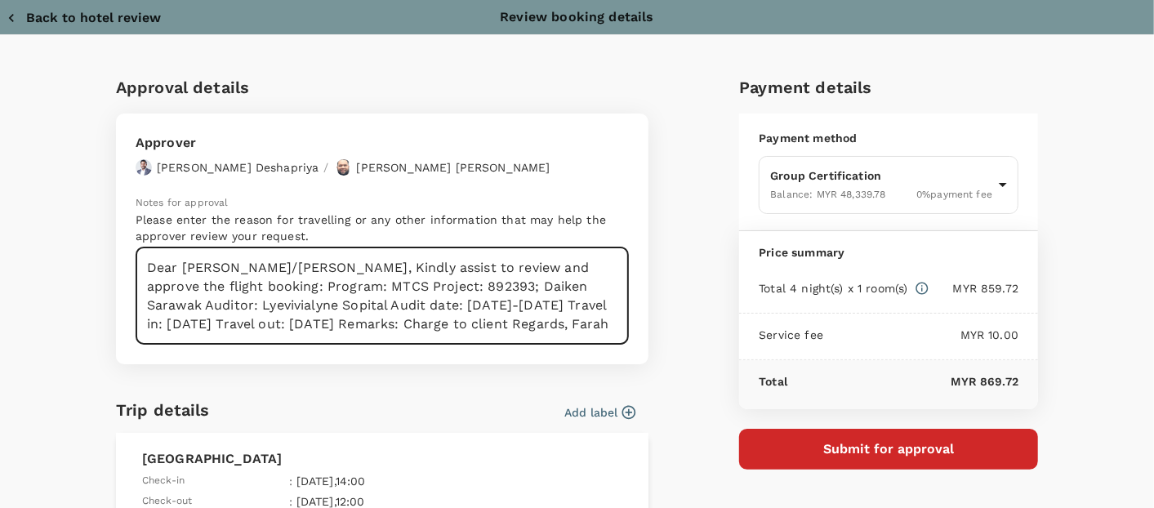
drag, startPoint x: 303, startPoint y: 265, endPoint x: 320, endPoint y: 289, distance: 29.2
click at [305, 265] on textarea "Dear Hariz/Chathuranga, Kindly assist to review and approve the flight booking:…" at bounding box center [382, 295] width 493 height 97
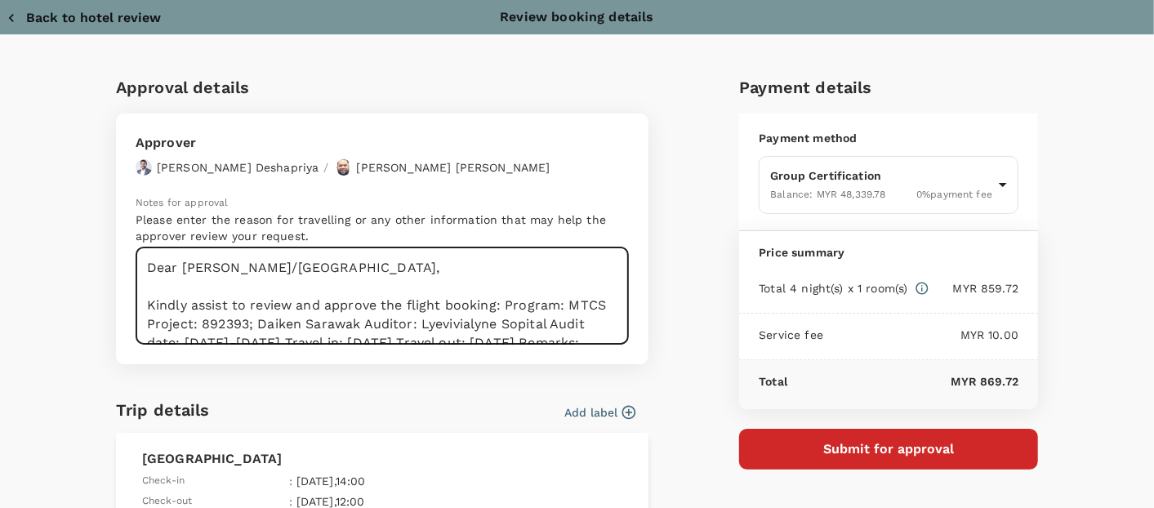
click at [499, 304] on textarea "Dear Hariz/Chathuranga, Kindly assist to review and approve the flight booking:…" at bounding box center [382, 295] width 493 height 97
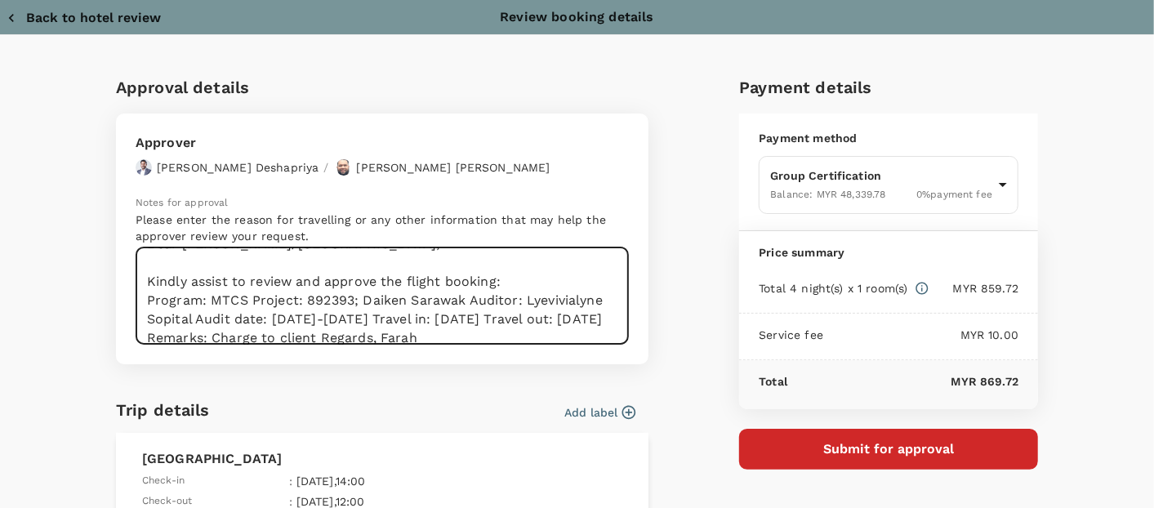
scroll to position [37, 0]
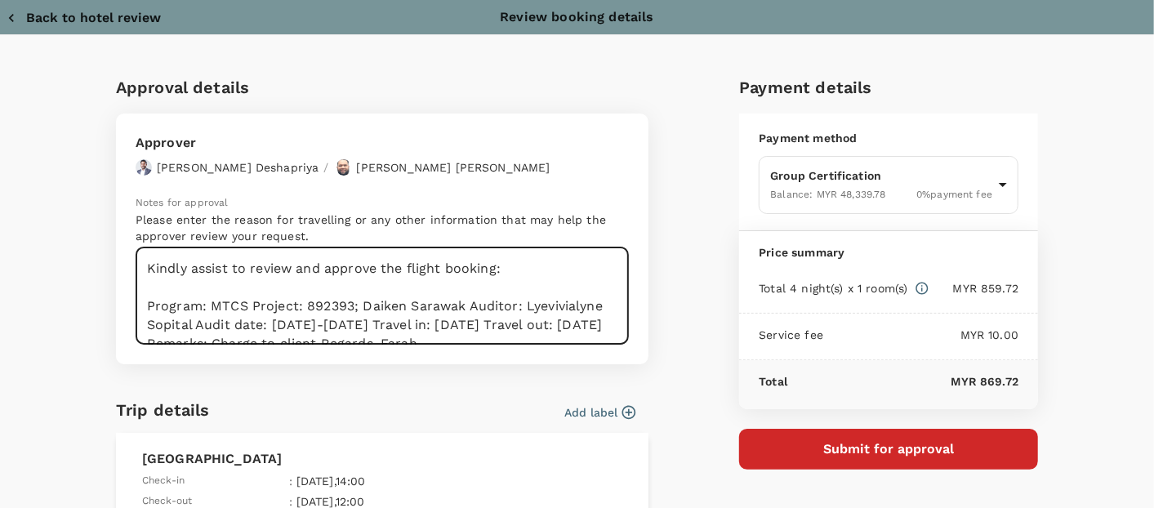
click at [243, 307] on textarea "Dear Hariz/Chathuranga, Kindly assist to review and approve the flight booking:…" at bounding box center [382, 295] width 493 height 97
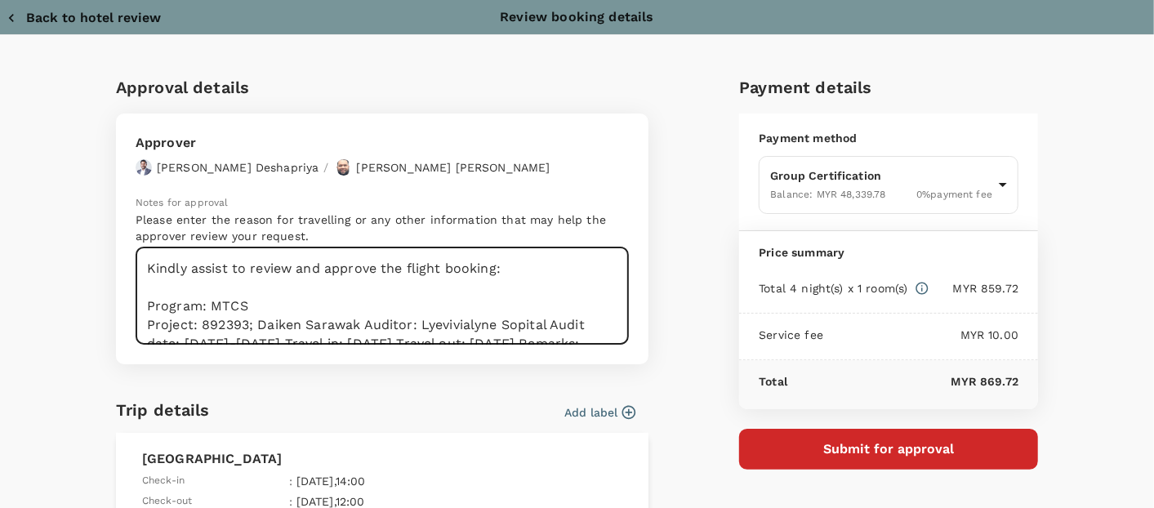
click at [357, 324] on textarea "Dear Hariz/Chathuranga, Kindly assist to review and approve the flight booking:…" at bounding box center [382, 295] width 493 height 97
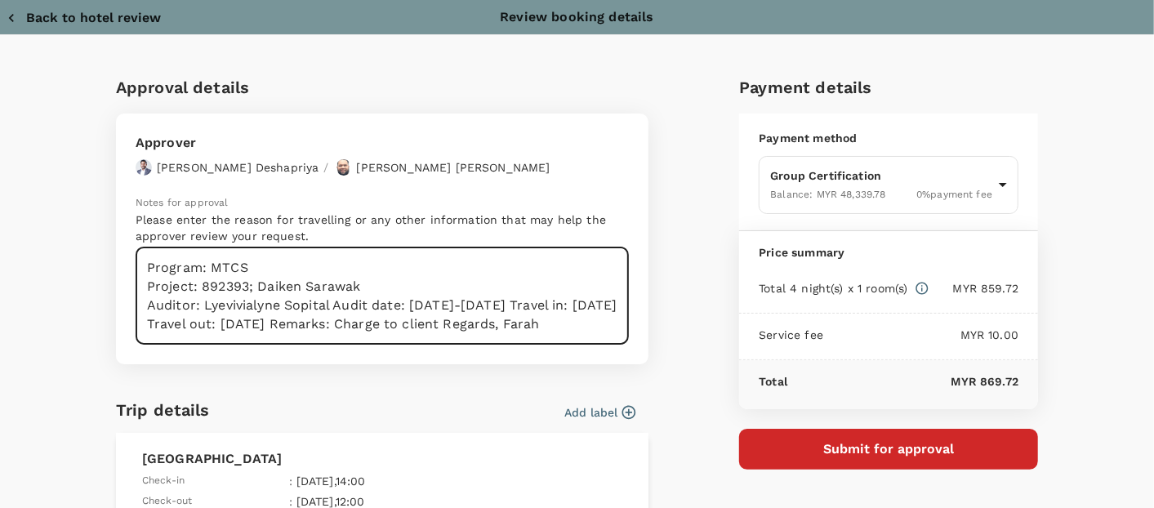
scroll to position [93, 0]
click at [327, 290] on textarea "Dear Hariz/Chathuranga, Kindly assist to review and approve the flight booking:…" at bounding box center [382, 295] width 493 height 97
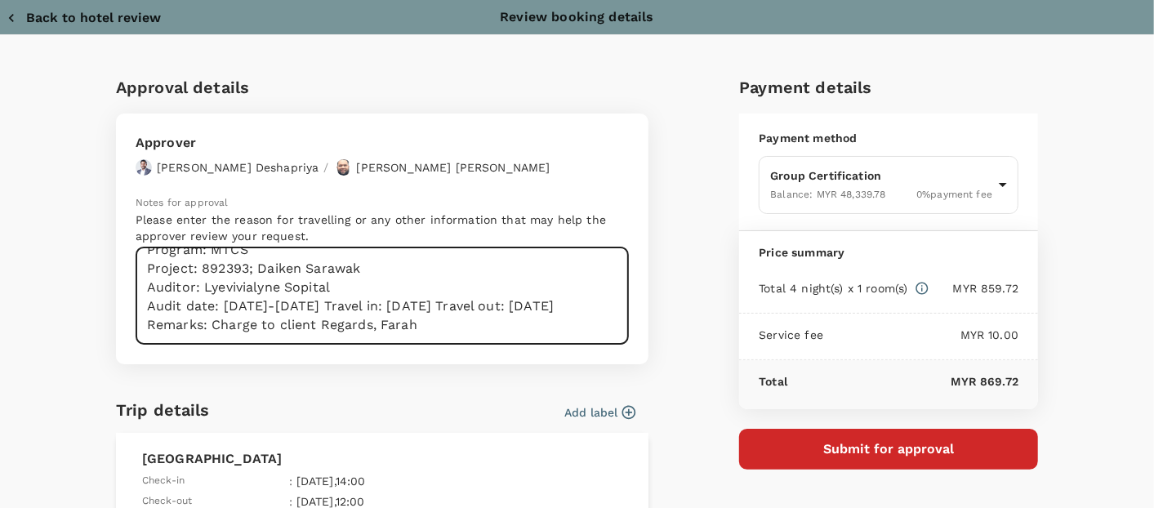
click at [338, 303] on textarea "Dear Hariz/Chathuranga, Kindly assist to review and approve the flight booking:…" at bounding box center [382, 295] width 493 height 97
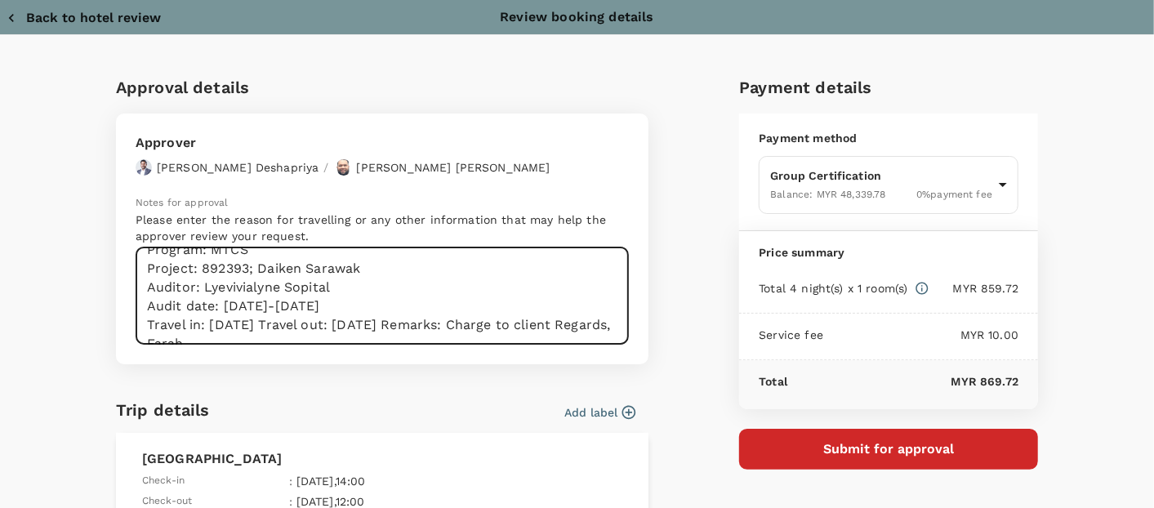
click at [270, 323] on textarea "Dear Hariz/Chathuranga, Kindly assist to review and approve the flight booking:…" at bounding box center [382, 295] width 493 height 97
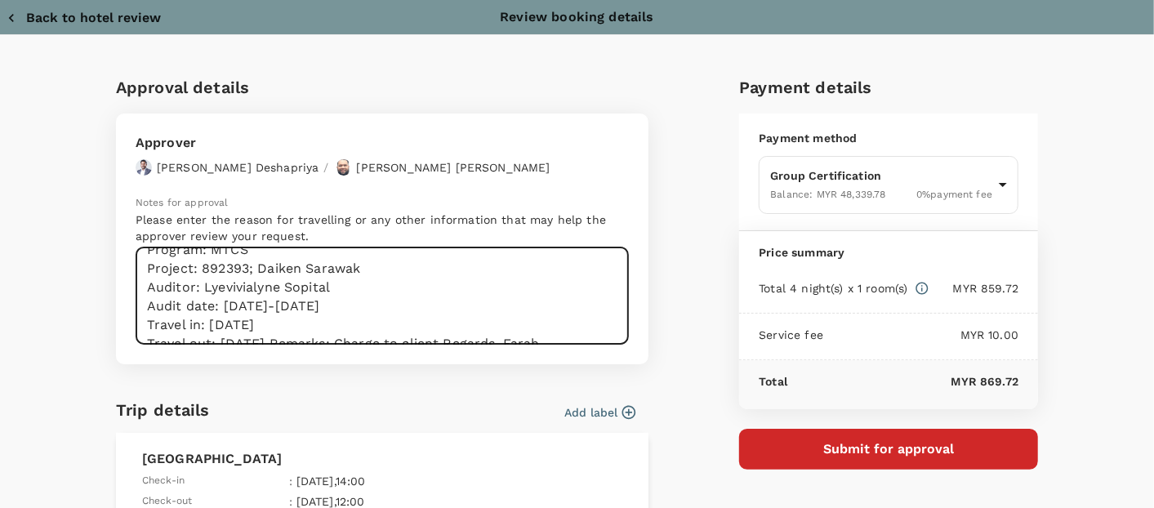
scroll to position [100, 0]
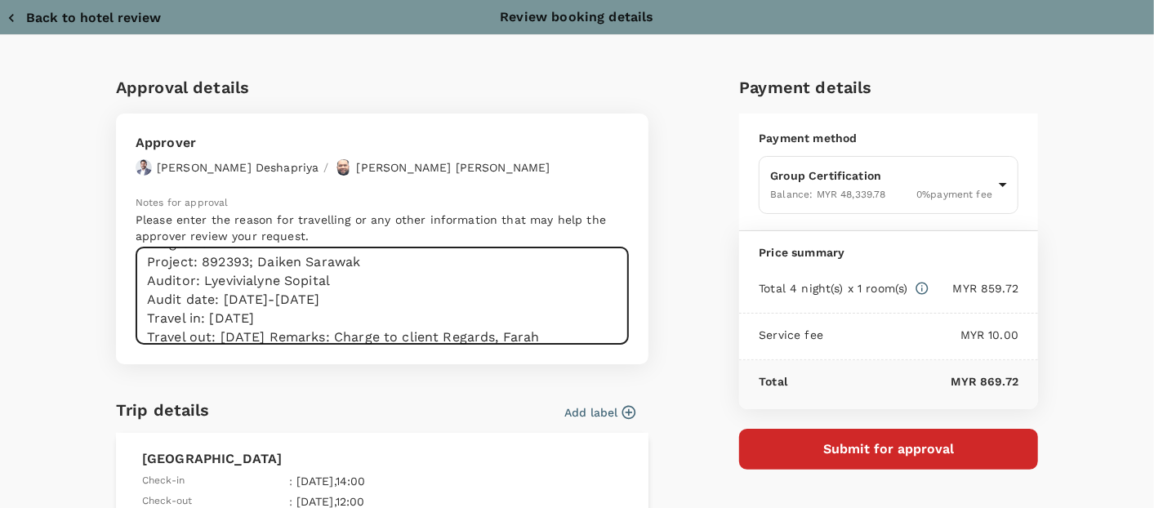
click at [283, 335] on textarea "Dear Hariz/Chathuranga, Kindly assist to review and approve the flight booking:…" at bounding box center [382, 295] width 493 height 97
click at [314, 336] on textarea "Dear Hariz/Chathuranga, Kindly assist to review and approve the flight booking:…" at bounding box center [382, 295] width 493 height 97
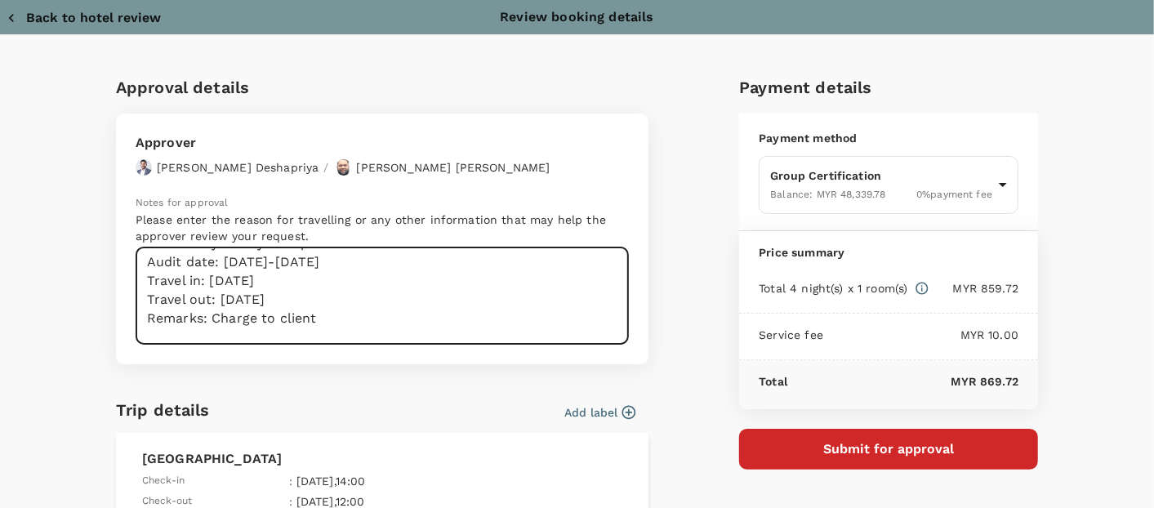
scroll to position [156, 0]
click at [200, 334] on textarea "Dear Hariz/Chathuranga, Kindly assist to review and approve the flight booking:…" at bounding box center [382, 295] width 493 height 97
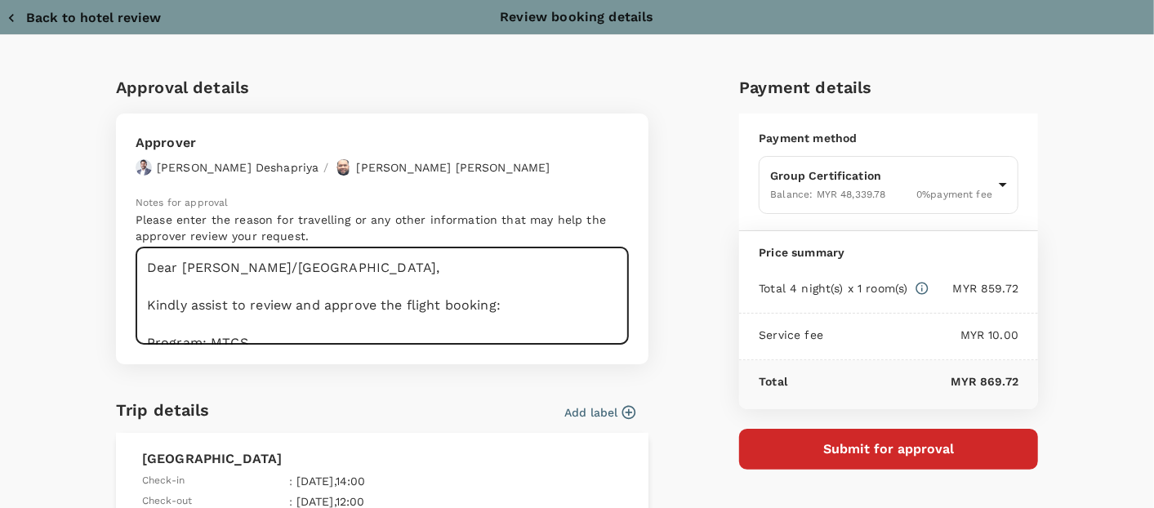
scroll to position [91, 0]
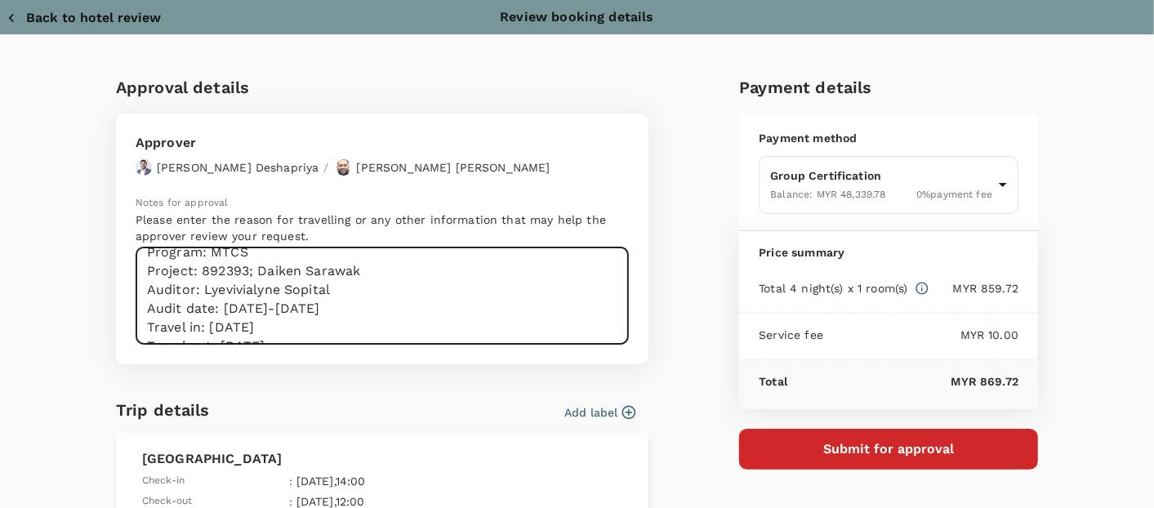
click at [161, 322] on textarea "Dear Hariz/Chathuranga, Kindly assist to review and approve the flight booking:…" at bounding box center [382, 295] width 493 height 97
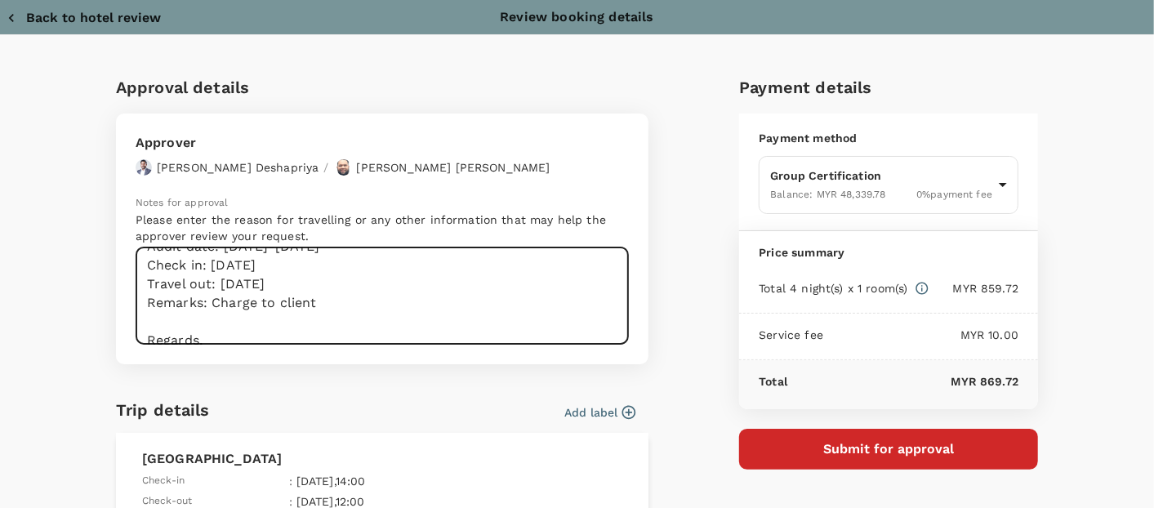
scroll to position [181, 0]
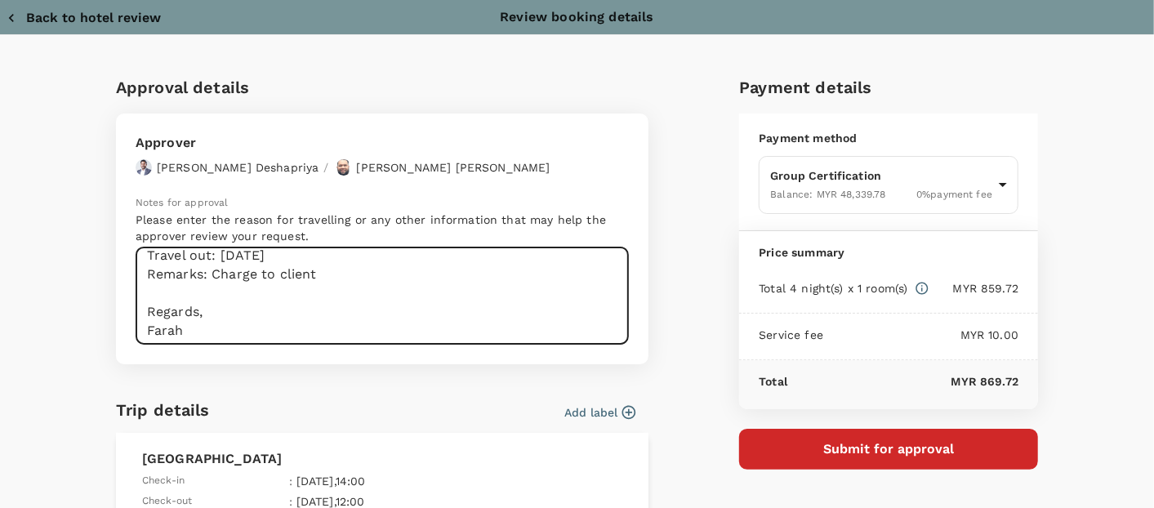
click at [167, 249] on textarea "Dear Hariz/Chathuranga, Kindly assist to review and approve the flight booking:…" at bounding box center [382, 295] width 493 height 97
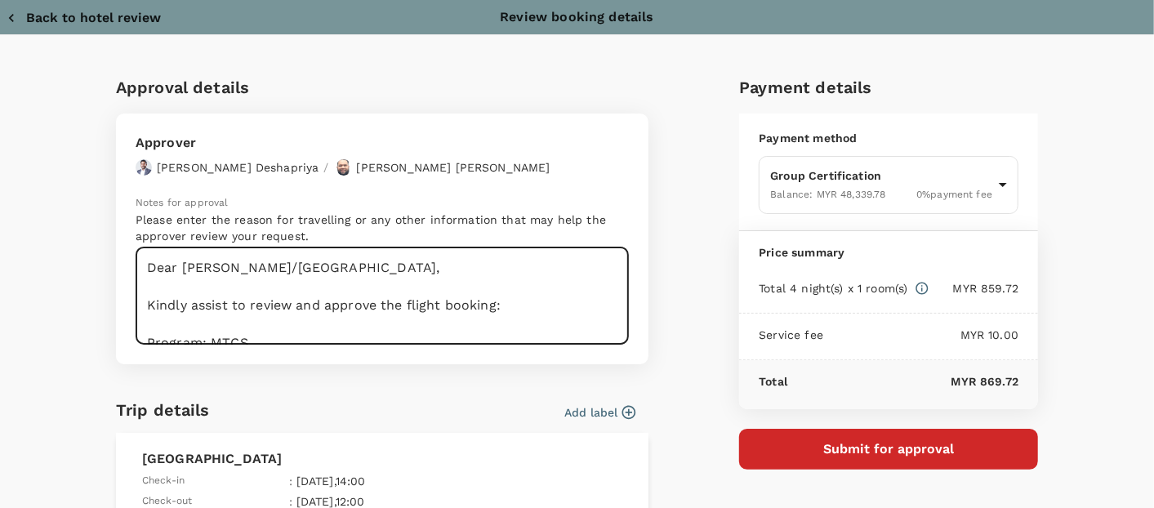
type textarea "Dear Hariz/Chathuranga, Kindly assist to review and approve the flight booking:…"
click at [592, 410] on button "Add label" at bounding box center [599, 412] width 71 height 16
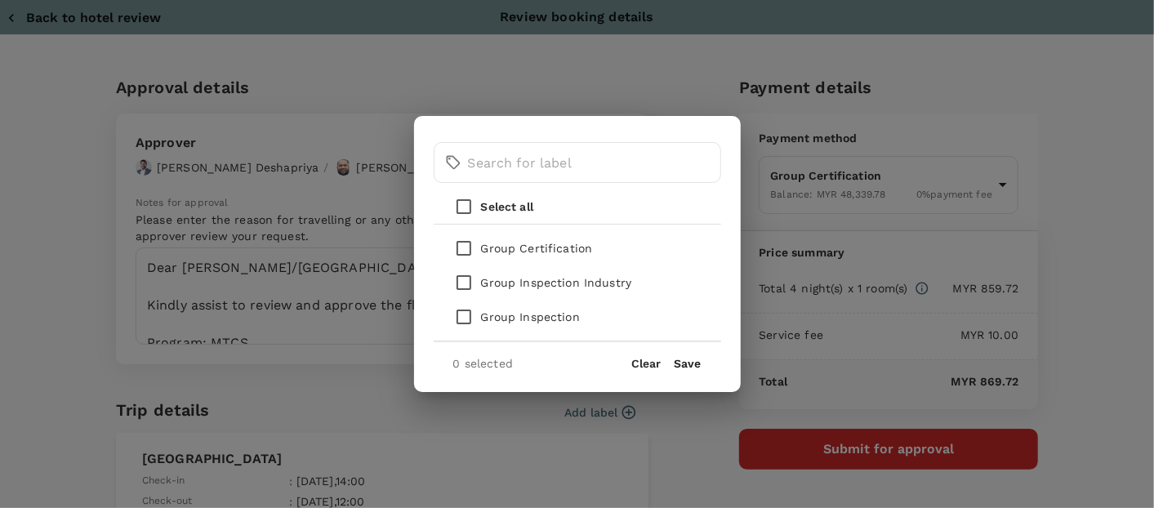
click at [462, 256] on input "checkbox" at bounding box center [464, 248] width 34 height 34
checkbox input "true"
click at [689, 363] on button "Save" at bounding box center [688, 363] width 27 height 13
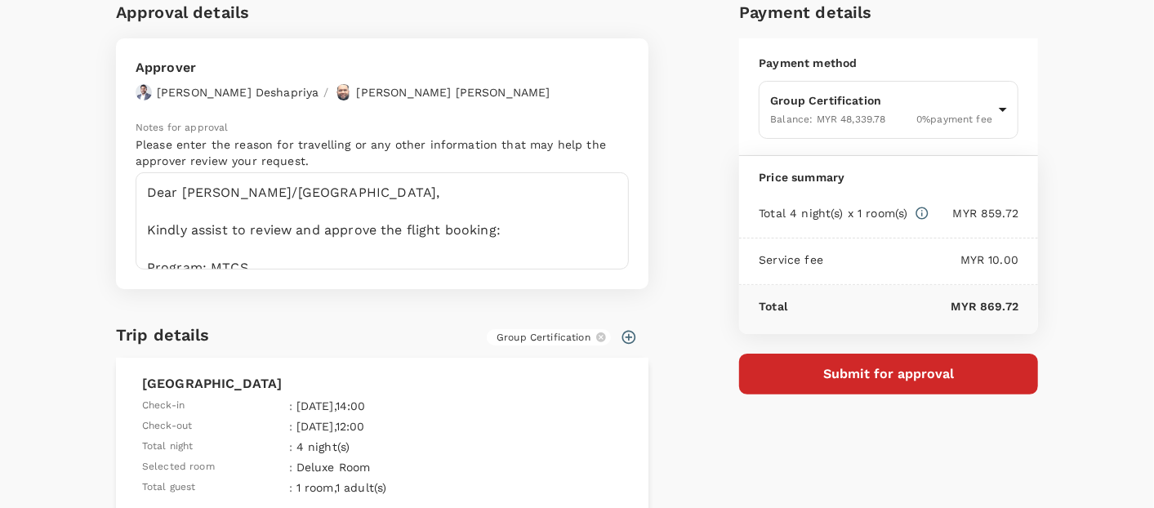
scroll to position [71, 0]
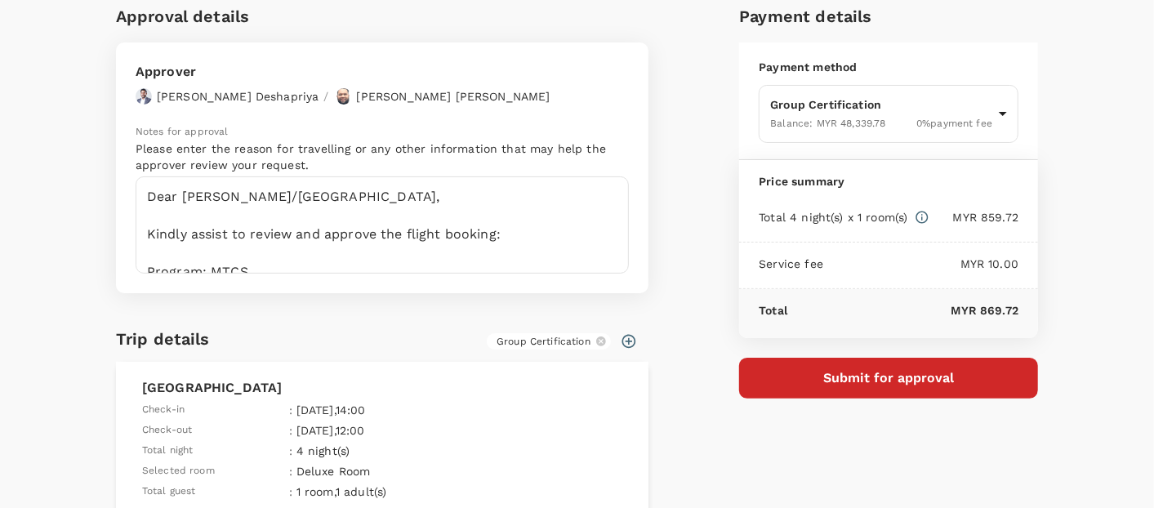
click at [1063, 273] on div "Approval details Approver Chathuranga Iroshan Deshapriya / Muhammad Hariz Bin A…" at bounding box center [577, 401] width 1006 height 796
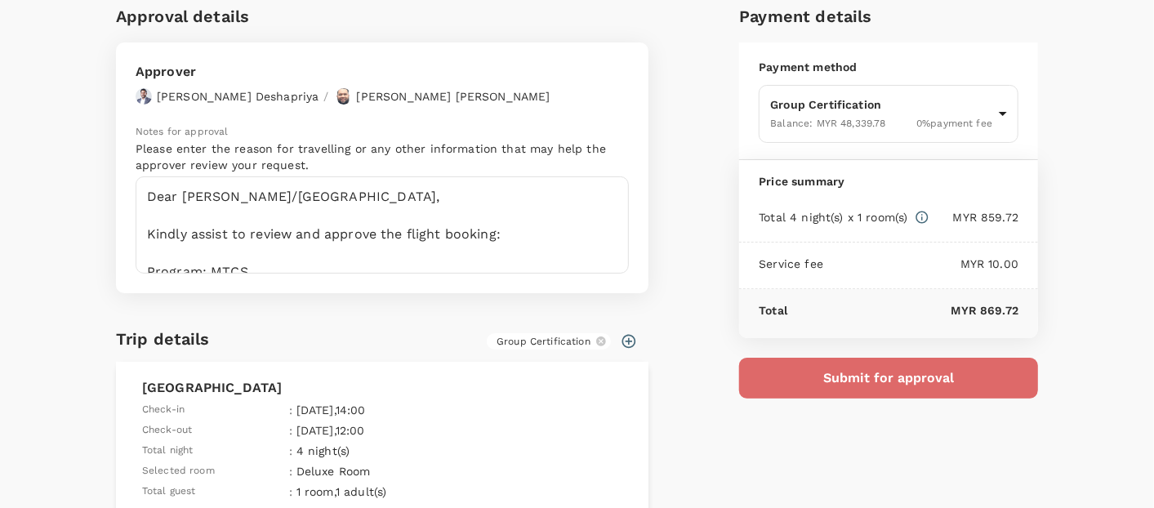
click at [840, 382] on button "Submit for approval" at bounding box center [888, 378] width 299 height 41
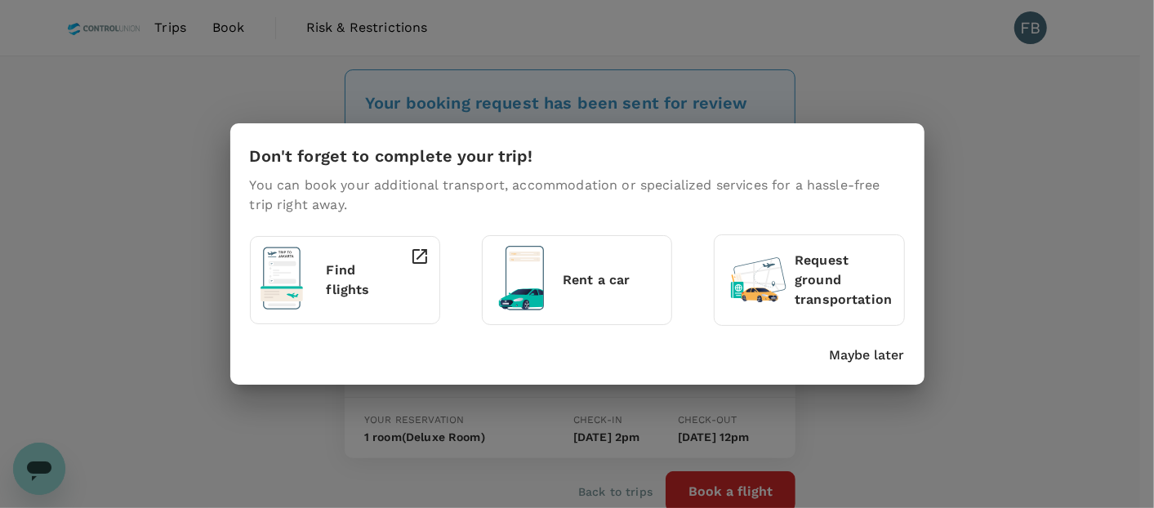
drag, startPoint x: 876, startPoint y: 365, endPoint x: 872, endPoint y: 354, distance: 12.1
click at [876, 365] on div "Don't forget to complete your trip! You can book your additional transport, acc…" at bounding box center [577, 253] width 694 height 261
click at [872, 354] on p "Maybe later" at bounding box center [867, 356] width 75 height 20
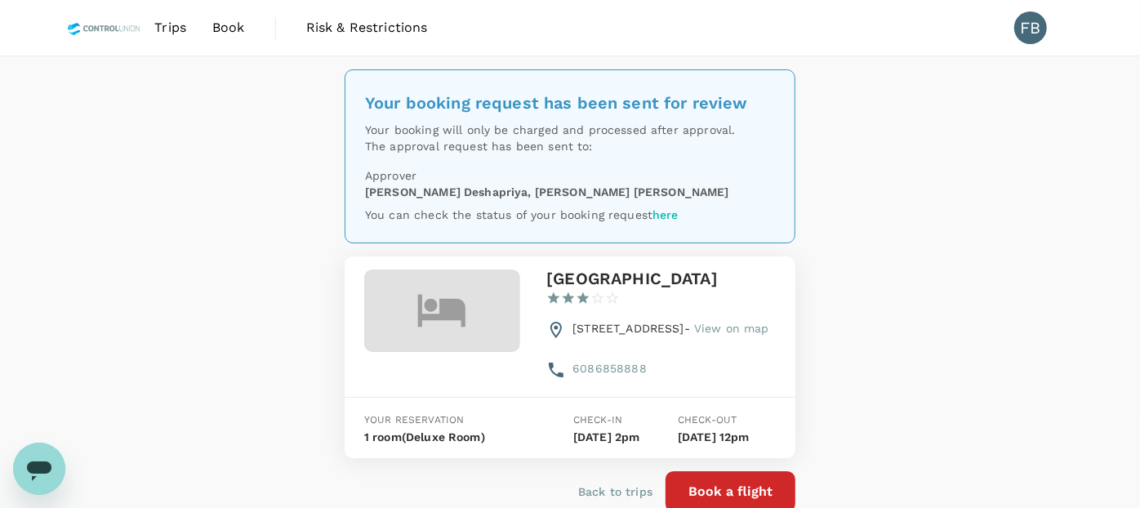
click at [229, 26] on span "Book" at bounding box center [228, 28] width 33 height 20
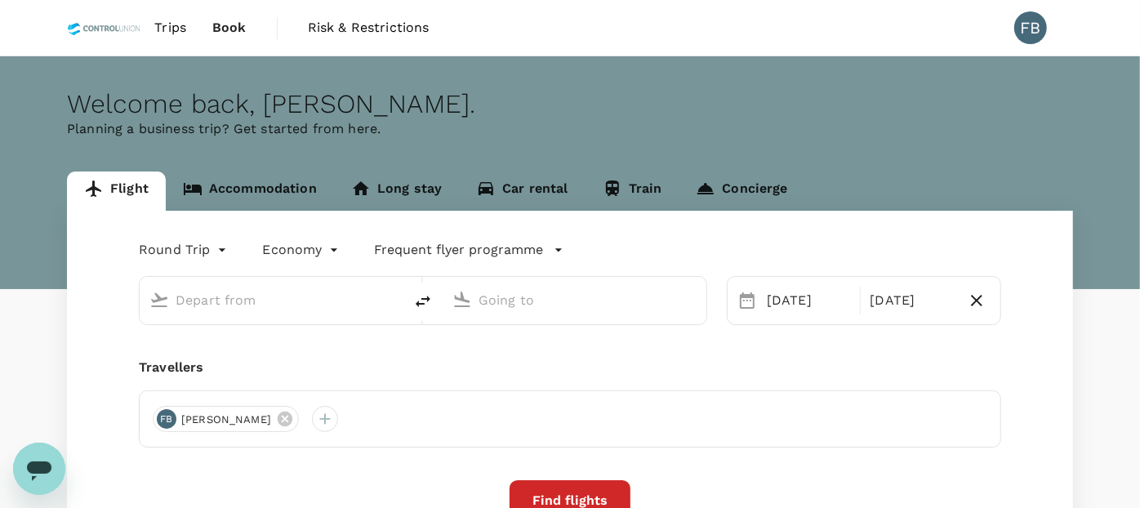
type input "oneway"
type input "Sandakan (SDK)"
type input "Kota Kinabalu Intl (BKI)"
type input "Sandakan (SDK)"
type input "Kota Kinabalu Intl (BKI)"
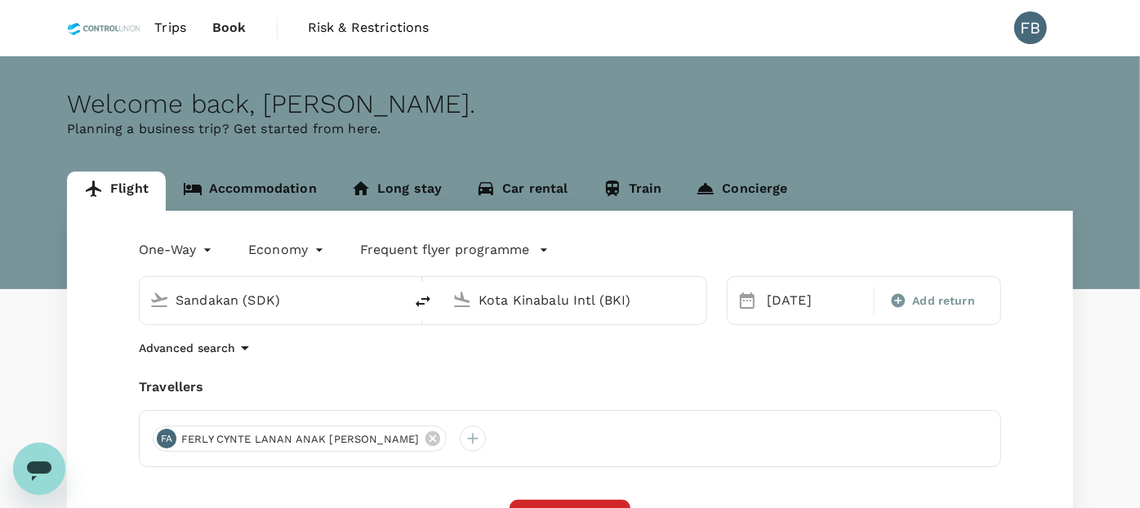
click at [238, 187] on link "Accommodation" at bounding box center [250, 191] width 168 height 39
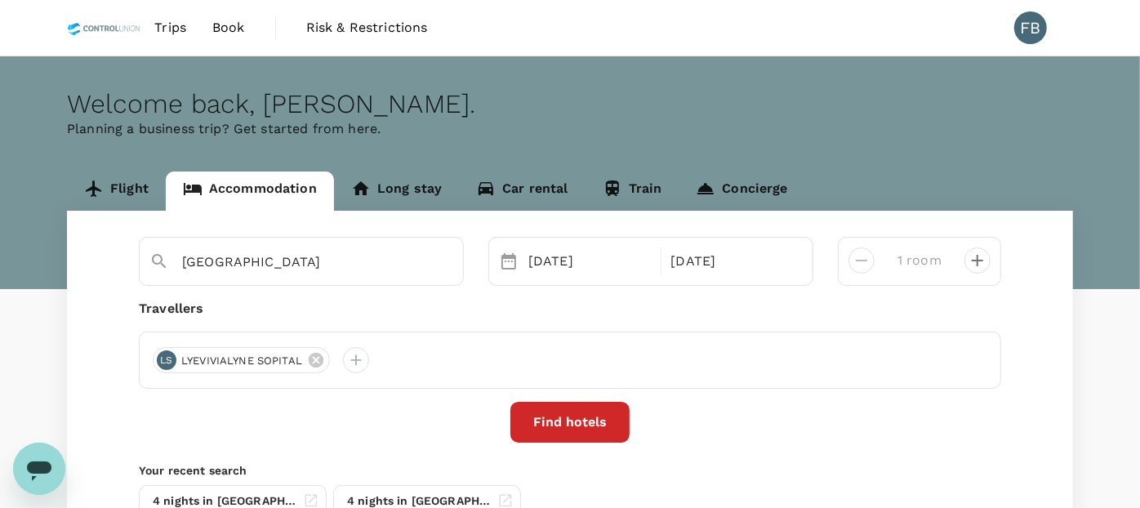
click at [310, 359] on icon at bounding box center [316, 360] width 15 height 15
click at [156, 359] on div at bounding box center [166, 360] width 26 height 26
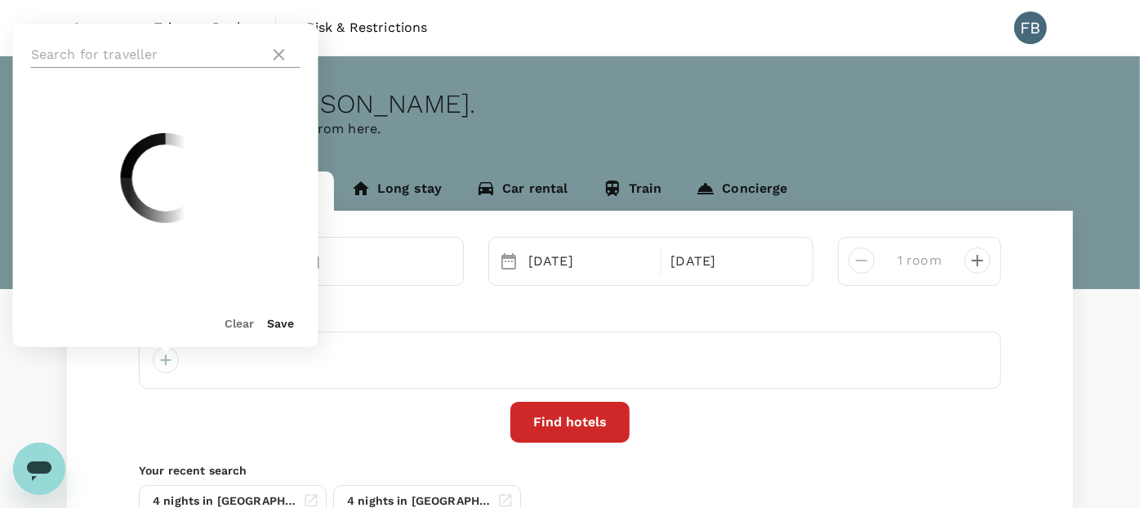
click at [163, 51] on input "text" at bounding box center [147, 55] width 232 height 26
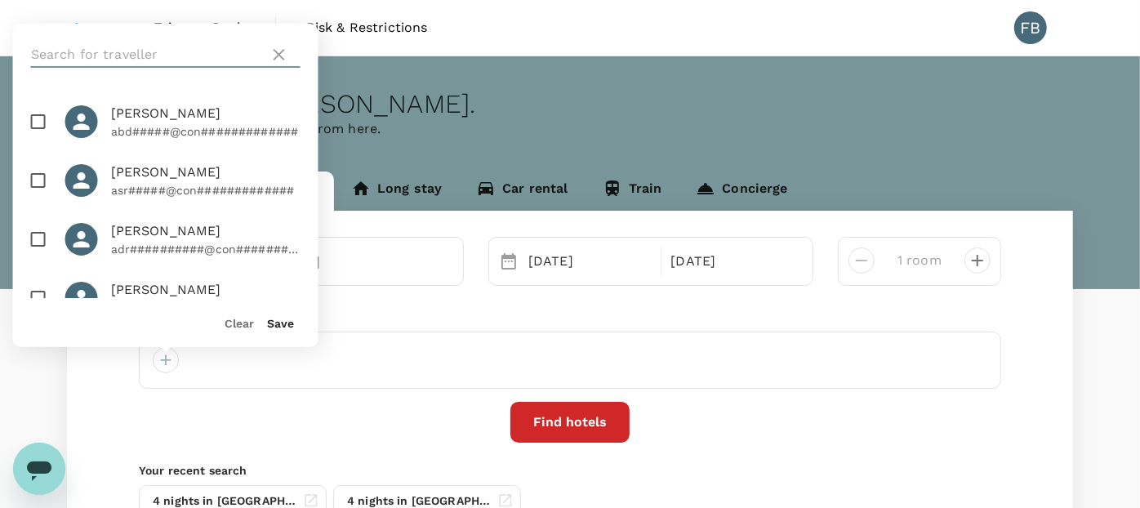
click at [163, 51] on input "text" at bounding box center [147, 55] width 232 height 26
type input "a"
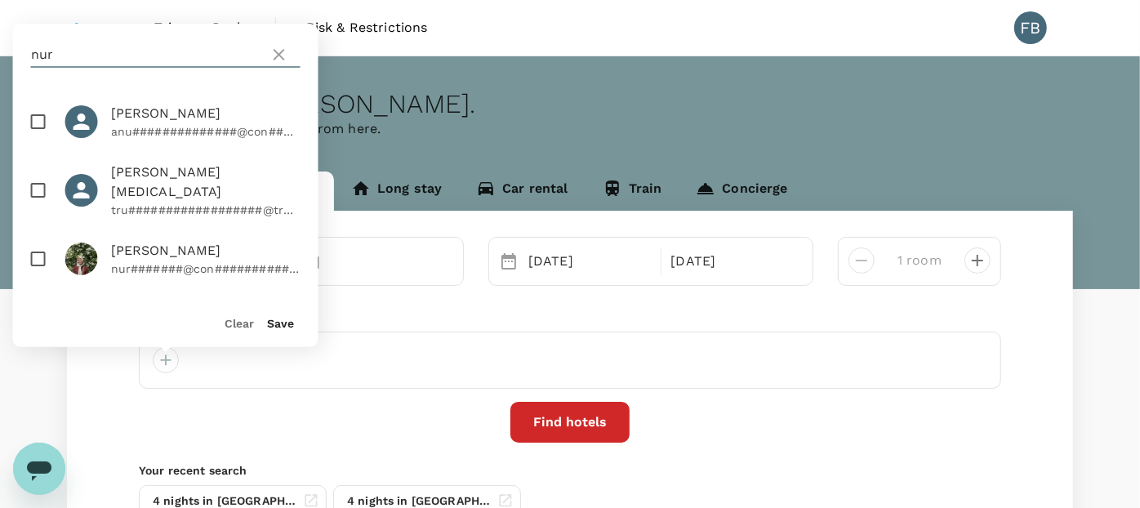
type input "nur"
click at [39, 179] on input "checkbox" at bounding box center [38, 190] width 34 height 34
checkbox input "true"
click at [283, 325] on button "Save" at bounding box center [281, 323] width 27 height 13
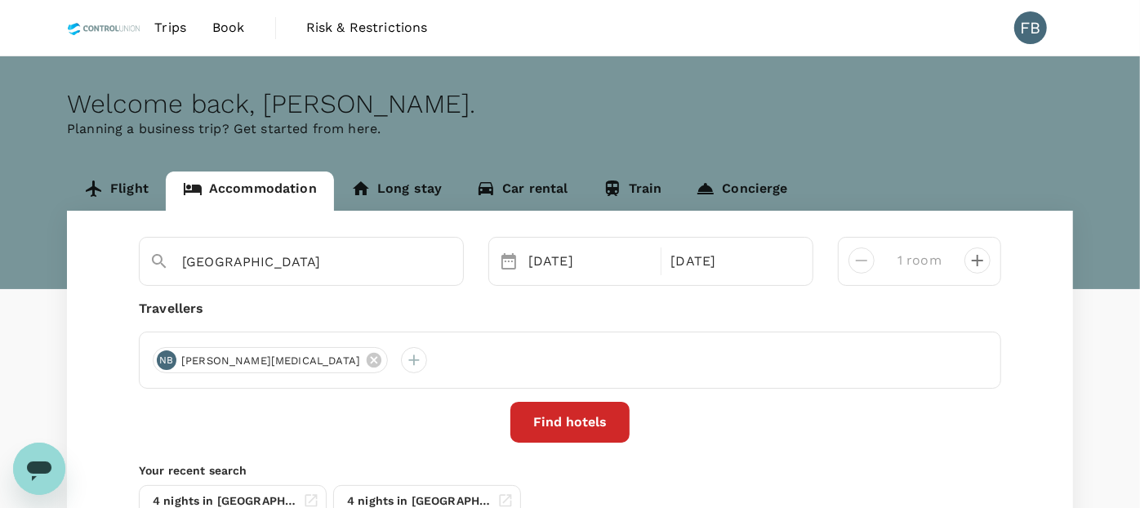
click at [466, 319] on div "Travellers NB NUR AZLIN BINTI MAJS" at bounding box center [570, 344] width 863 height 90
click at [572, 414] on button "Find hotels" at bounding box center [570, 422] width 119 height 41
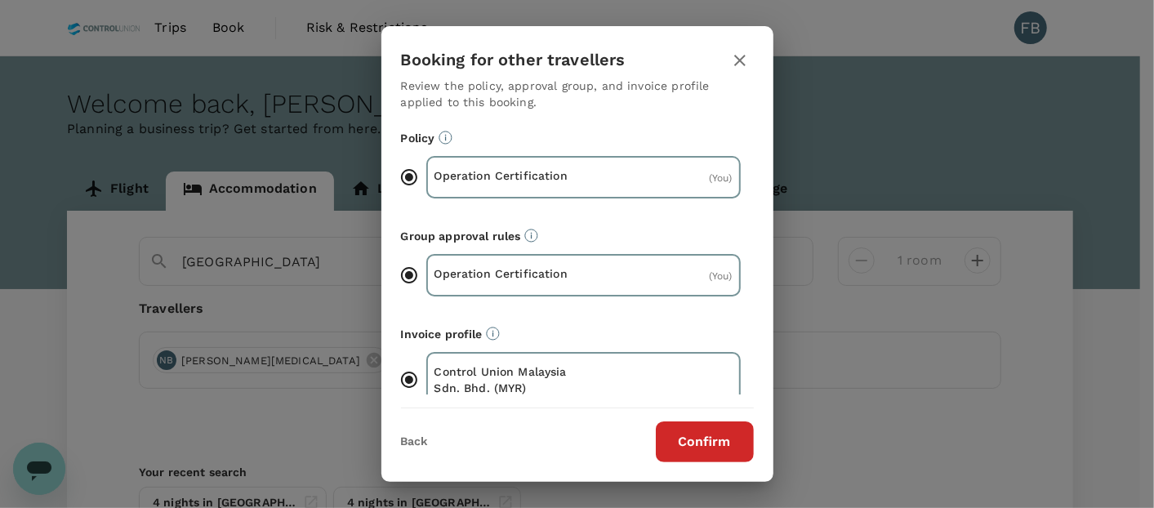
click at [712, 451] on button "Confirm" at bounding box center [705, 441] width 98 height 41
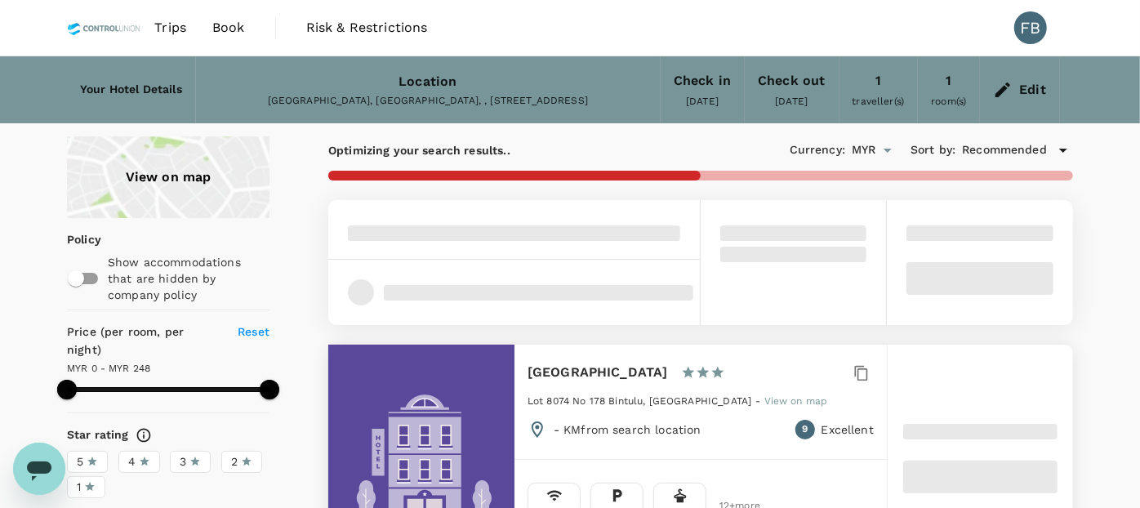
type input "139"
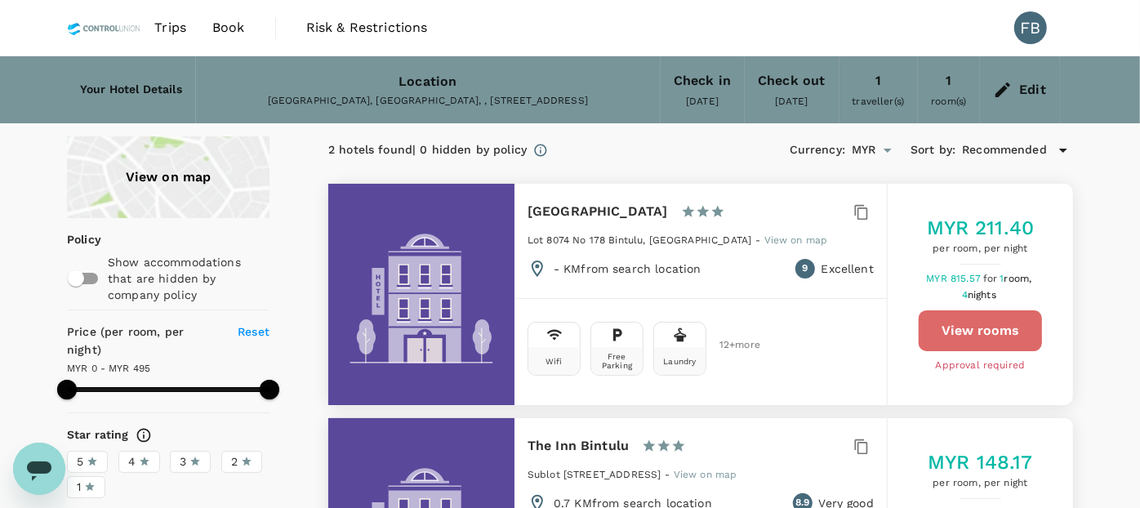
click at [939, 328] on button "View rooms" at bounding box center [980, 330] width 123 height 41
type input "494"
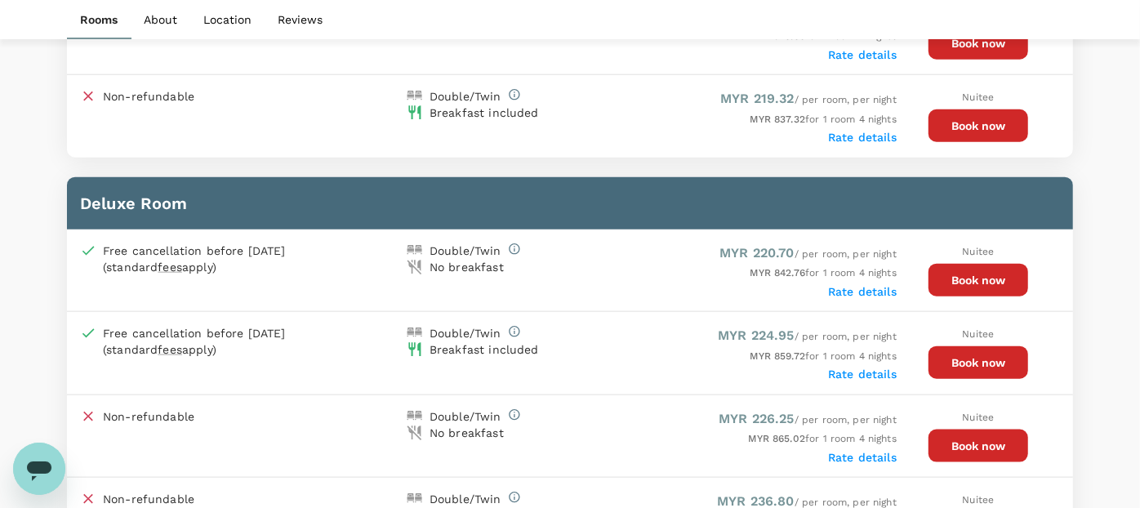
scroll to position [1089, 0]
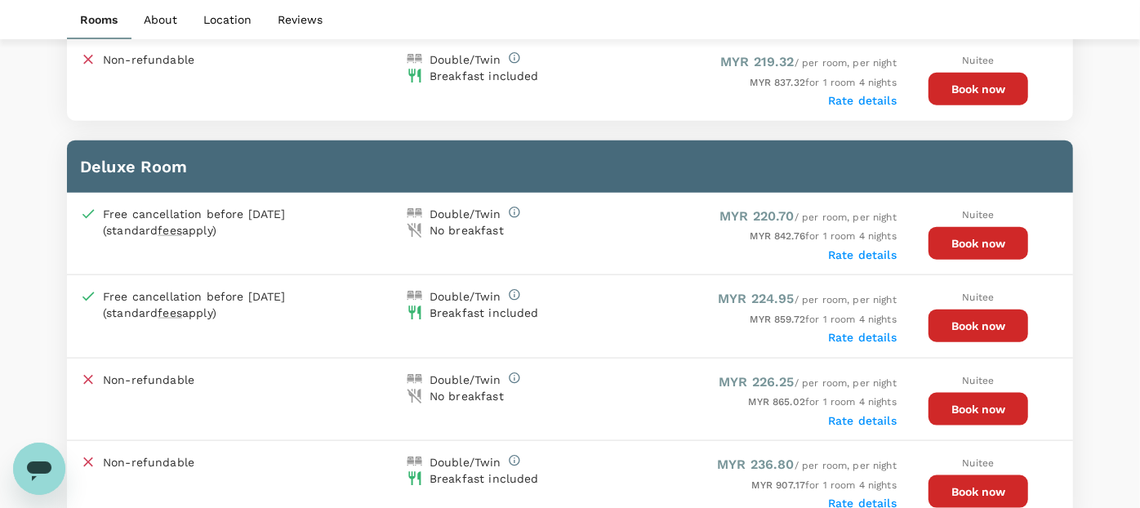
click at [988, 327] on button "Book now" at bounding box center [979, 326] width 100 height 33
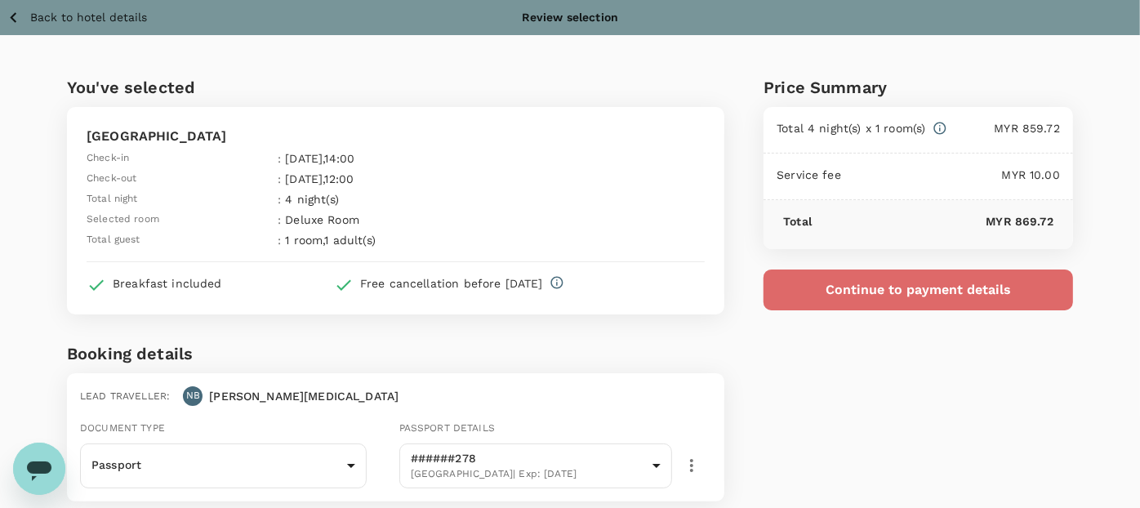
click at [840, 297] on button "Continue to payment details" at bounding box center [919, 290] width 310 height 41
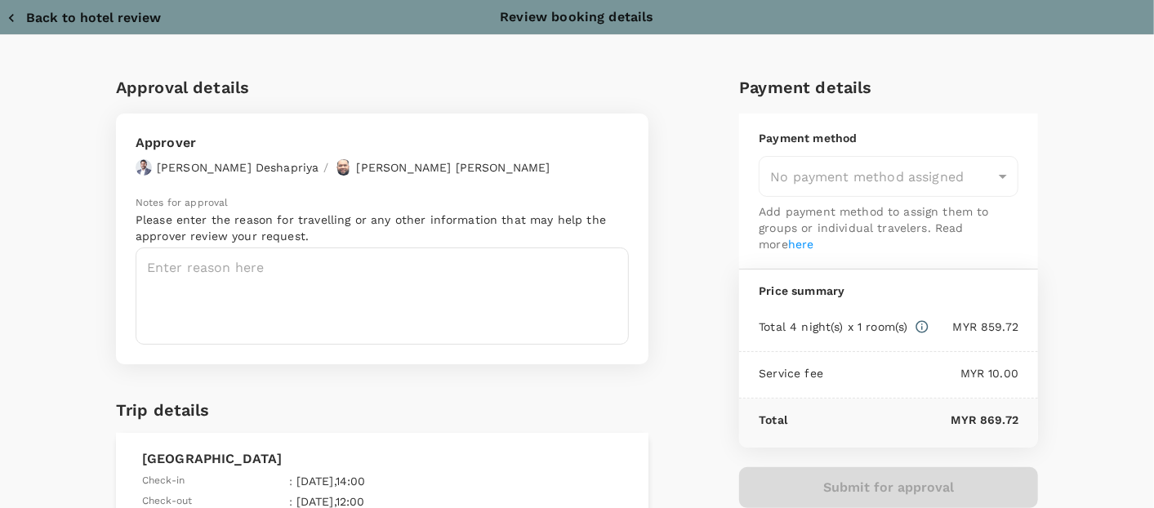
type input "9e254831-a140-43d4-90d9-f4bdc71b84d3"
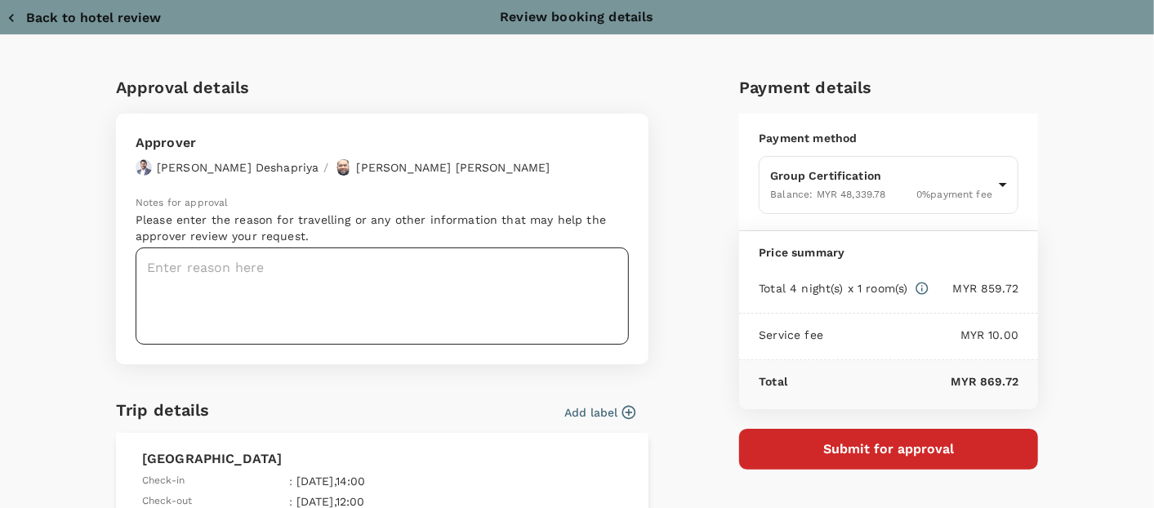
click at [214, 270] on textarea at bounding box center [382, 295] width 493 height 97
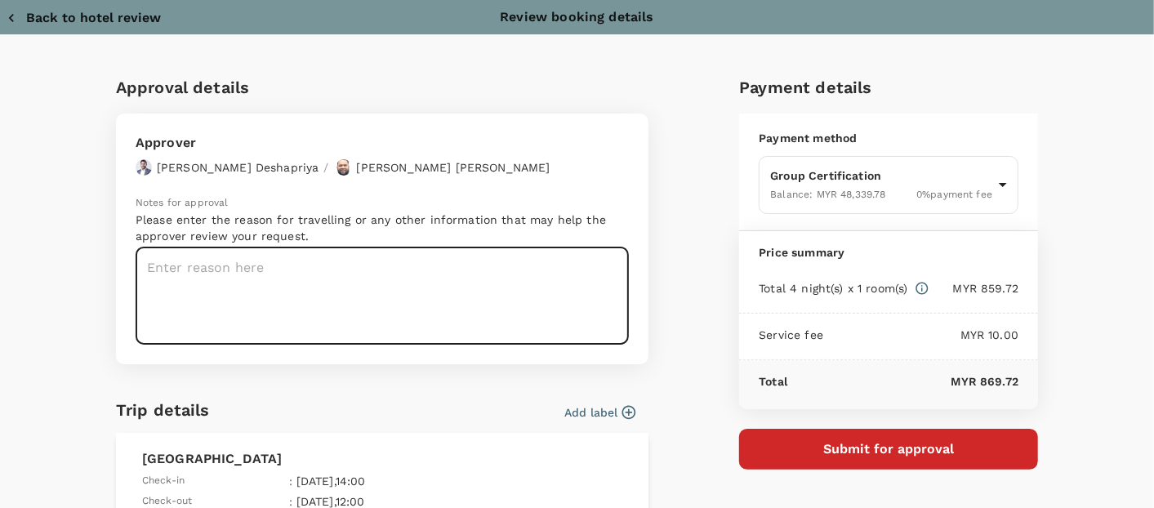
paste textarea "Dear [PERSON_NAME]/Chathuranga: Program: MTCS Project: 892393; Daiken Sarawak A…"
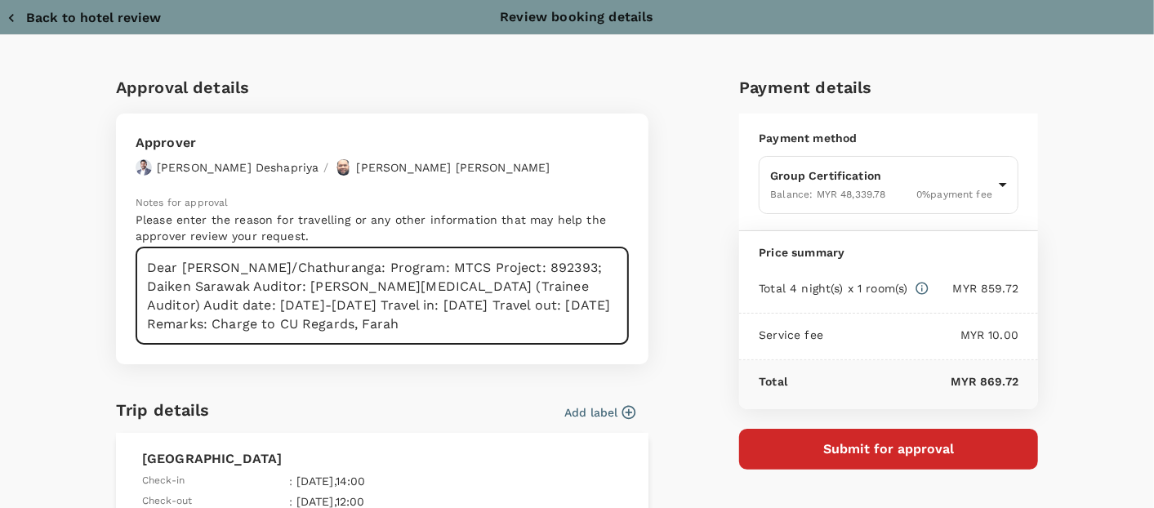
click at [303, 269] on textarea "Dear [PERSON_NAME]/Chathuranga: Program: MTCS Project: 892393; Daiken Sarawak A…" at bounding box center [382, 295] width 493 height 97
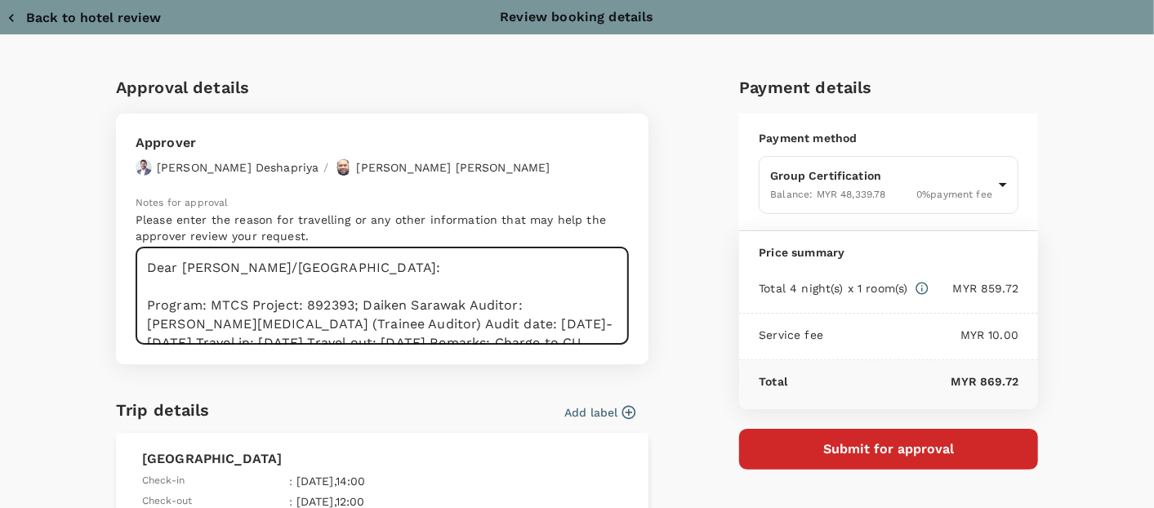
click at [287, 287] on textarea "Dear [PERSON_NAME]/[GEOGRAPHIC_DATA]: Program: MTCS Project: 892393; Daiken Sar…" at bounding box center [382, 295] width 493 height 97
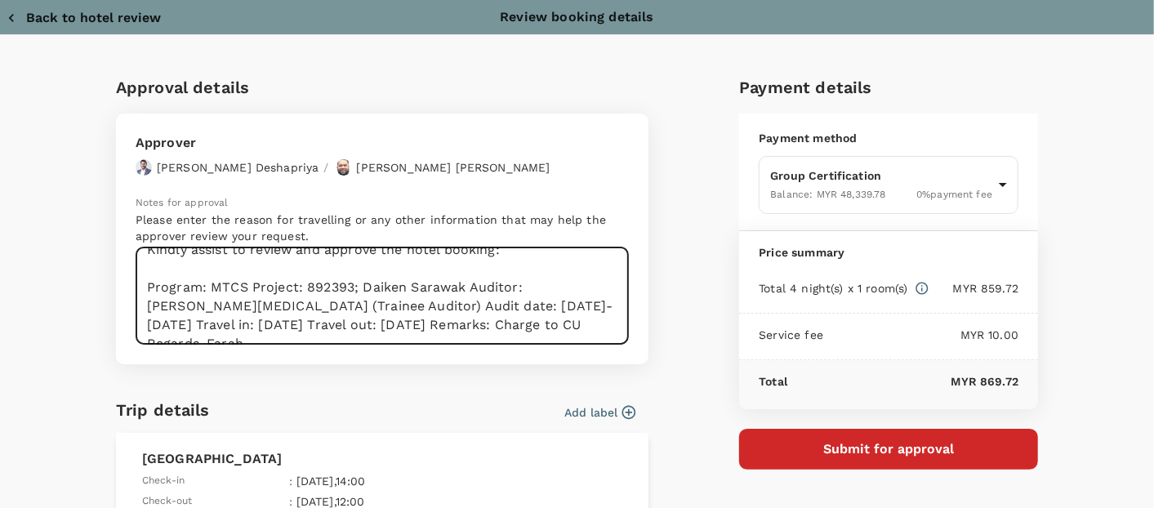
click at [245, 290] on textarea "Dear [PERSON_NAME]/[GEOGRAPHIC_DATA]: Kindly assist to review and approve the h…" at bounding box center [382, 295] width 493 height 97
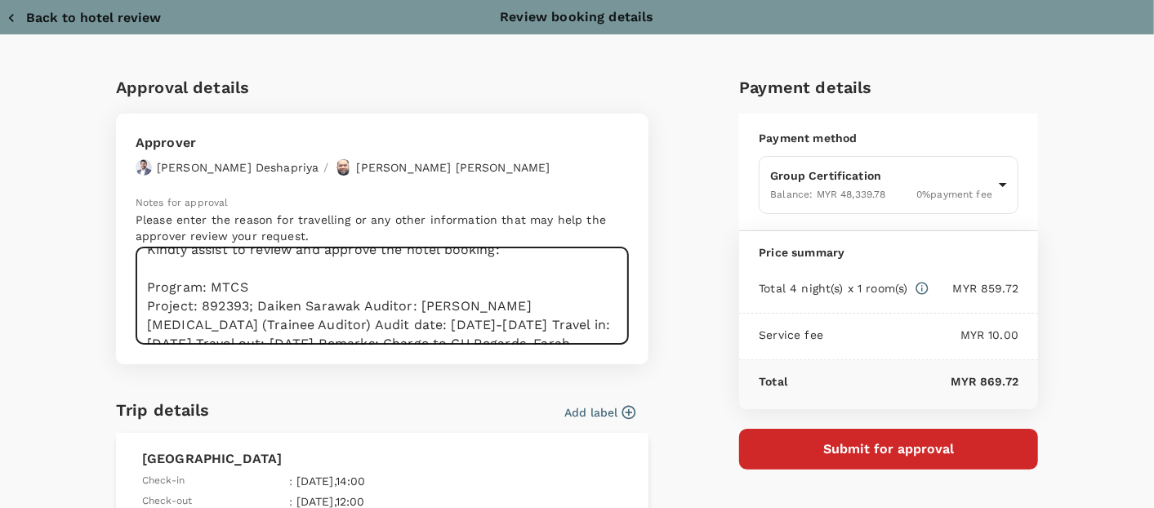
click at [358, 308] on textarea "Dear [PERSON_NAME]/[GEOGRAPHIC_DATA]: Kindly assist to review and approve the h…" at bounding box center [382, 295] width 493 height 97
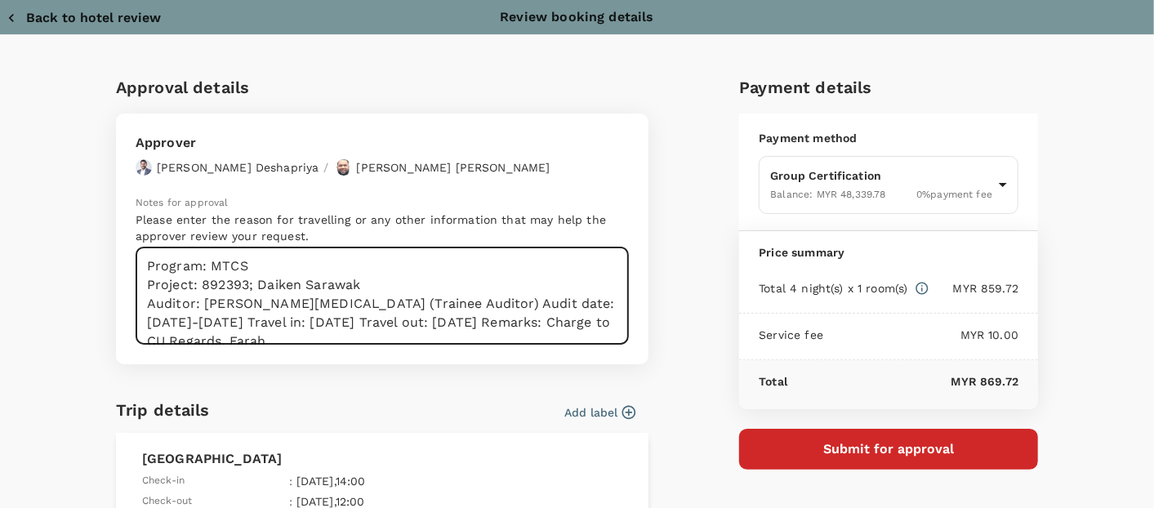
scroll to position [93, 0]
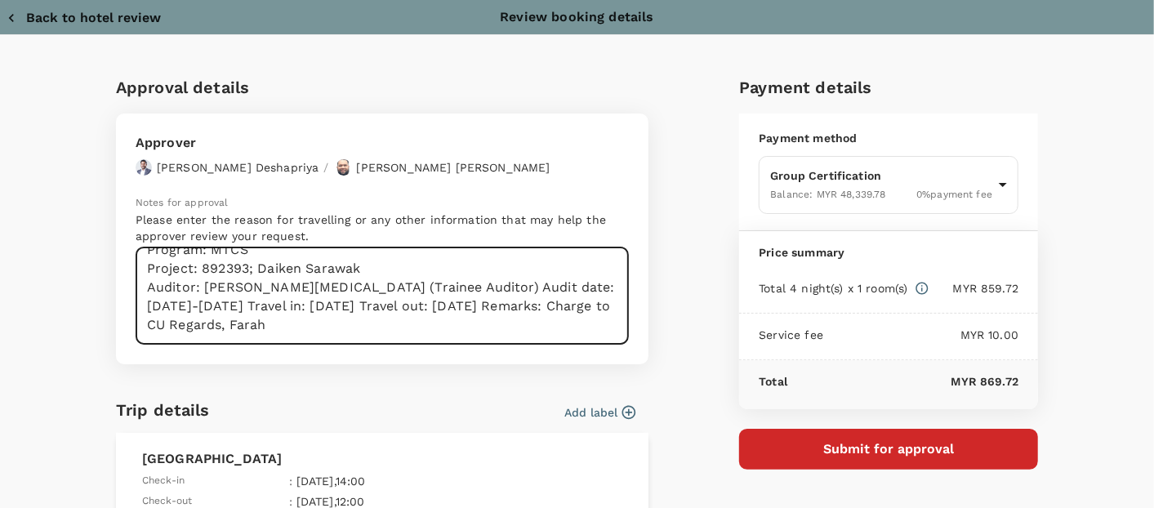
click at [370, 291] on textarea "Dear [PERSON_NAME]/[GEOGRAPHIC_DATA]: Kindly assist to review and approve the h…" at bounding box center [382, 295] width 493 height 97
click at [338, 305] on textarea "Dear [PERSON_NAME]/[GEOGRAPHIC_DATA]: Kindly assist to review and approve the h…" at bounding box center [382, 295] width 493 height 97
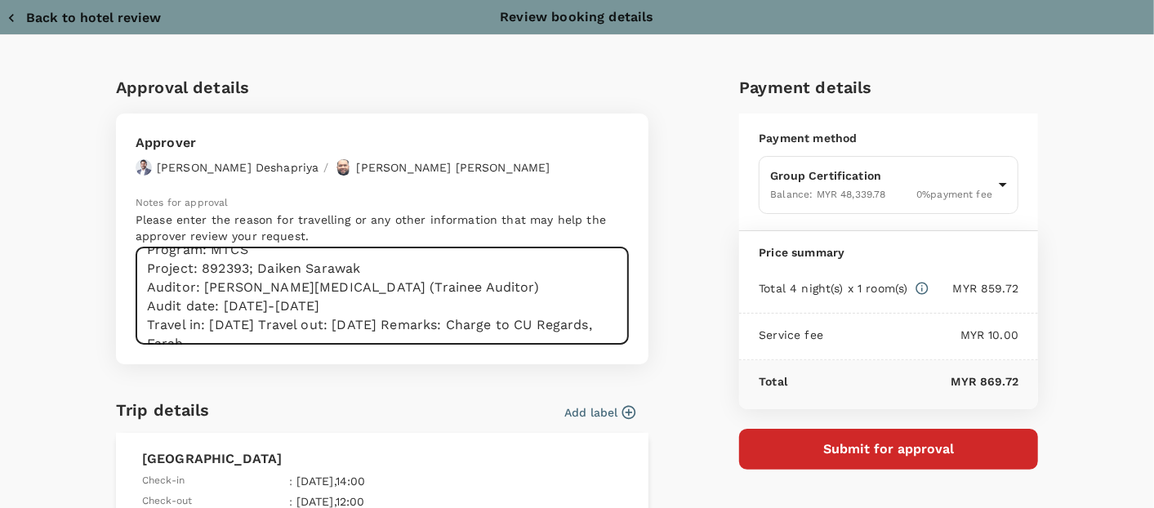
scroll to position [112, 0]
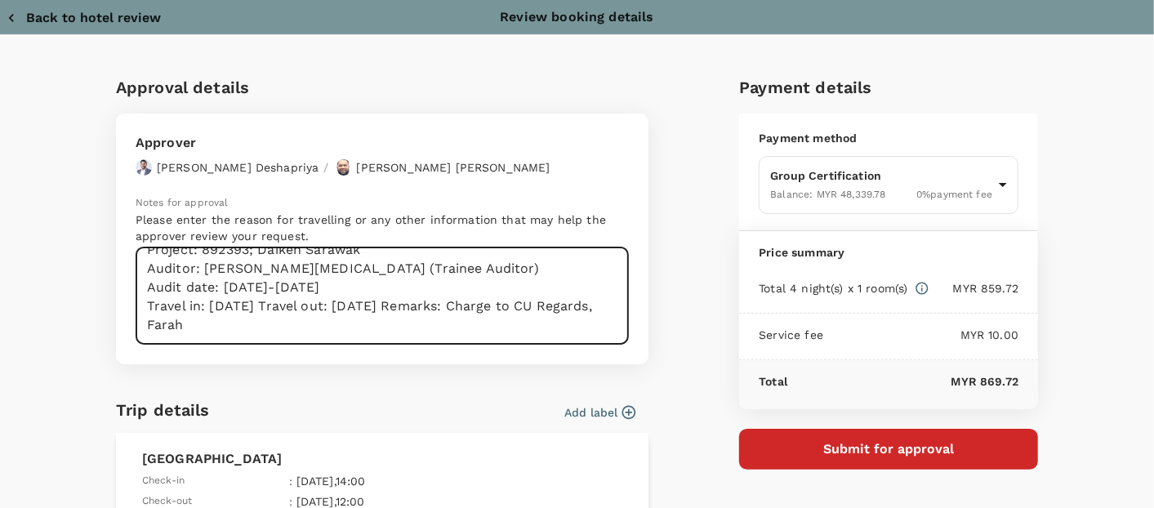
click at [270, 305] on textarea "Dear [PERSON_NAME]/[GEOGRAPHIC_DATA]: Kindly assist to review and approve the h…" at bounding box center [382, 295] width 493 height 97
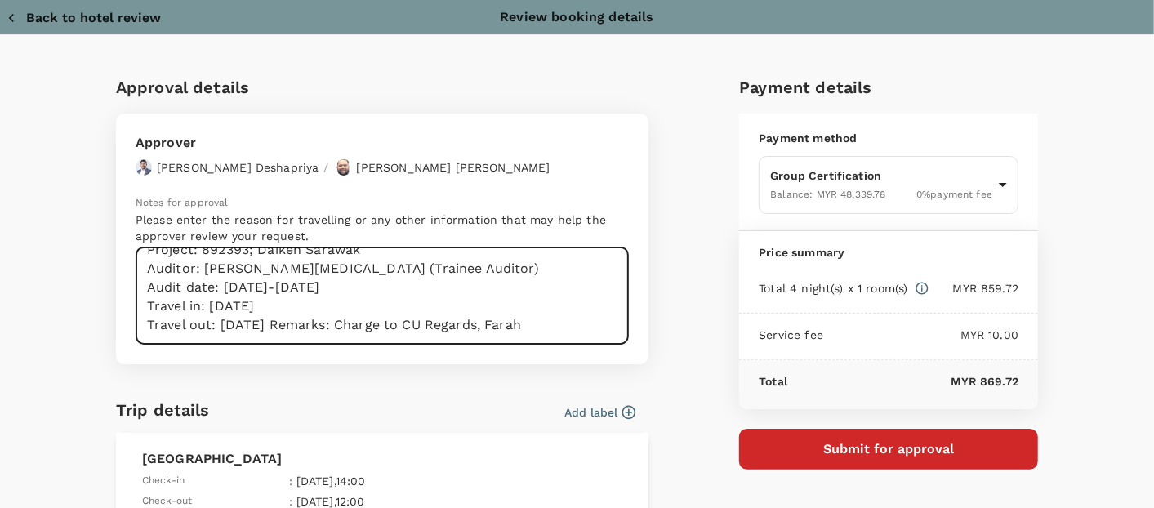
click at [282, 321] on textarea "Dear [PERSON_NAME]/[GEOGRAPHIC_DATA]: Kindly assist to review and approve the h…" at bounding box center [382, 295] width 493 height 97
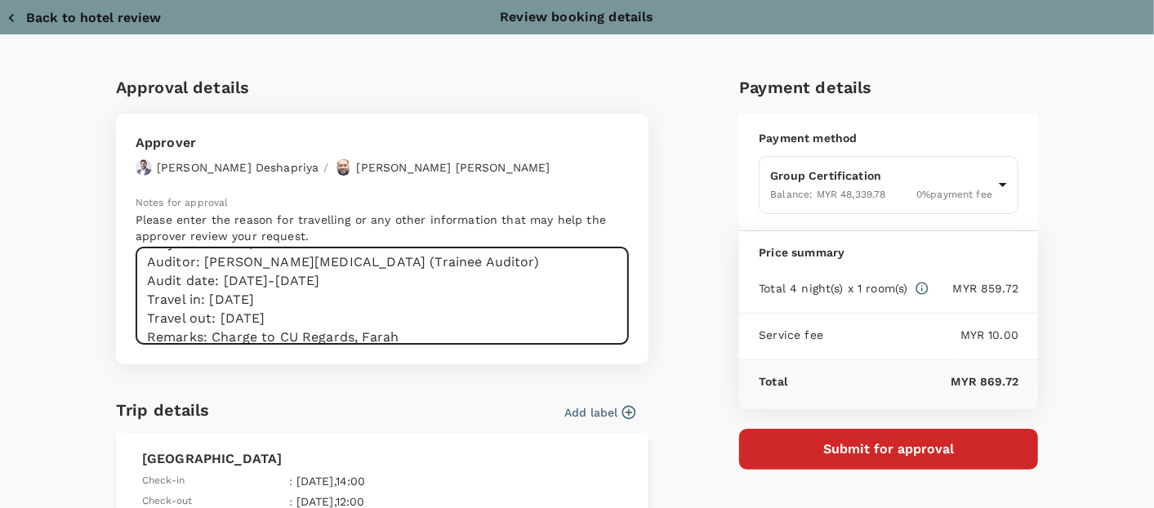
click at [299, 338] on textarea "Dear [PERSON_NAME]/[GEOGRAPHIC_DATA]: Kindly assist to review and approve the h…" at bounding box center [382, 295] width 493 height 97
click at [296, 337] on textarea "Dear Hariz/Chathuranga: Kindly assist to review and approve the hotel booking: …" at bounding box center [382, 295] width 493 height 97
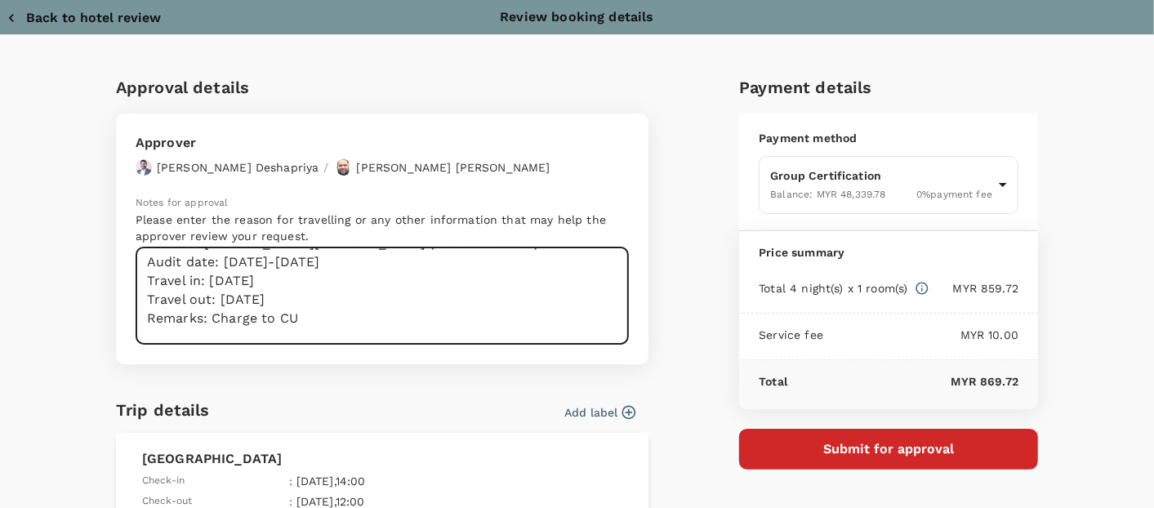
scroll to position [156, 0]
drag, startPoint x: 200, startPoint y: 338, endPoint x: 217, endPoint y: 350, distance: 20.6
click at [200, 338] on textarea "Dear Hariz/Chathuranga: Kindly assist to review and approve the hotel booking: …" at bounding box center [382, 295] width 493 height 97
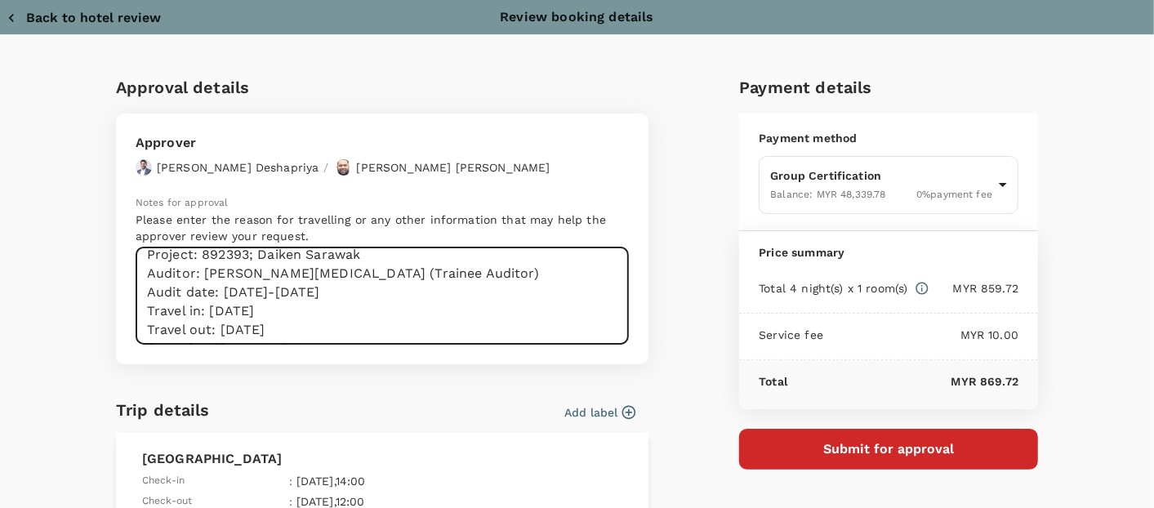
scroll to position [84, 0]
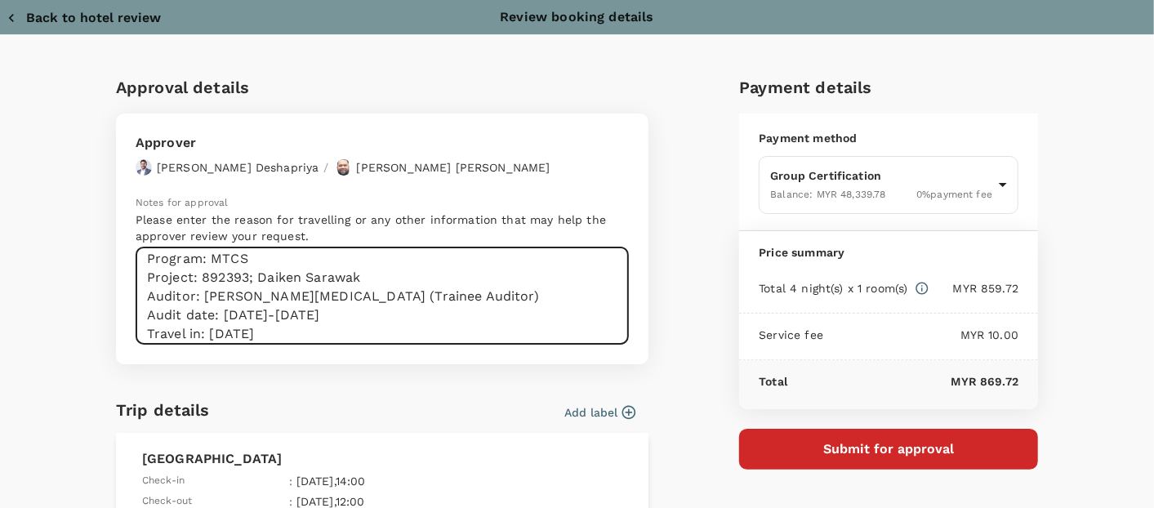
click at [156, 327] on textarea "Dear Hariz/Chathuranga: Kindly assist to review and approve the hotel booking: …" at bounding box center [382, 295] width 493 height 97
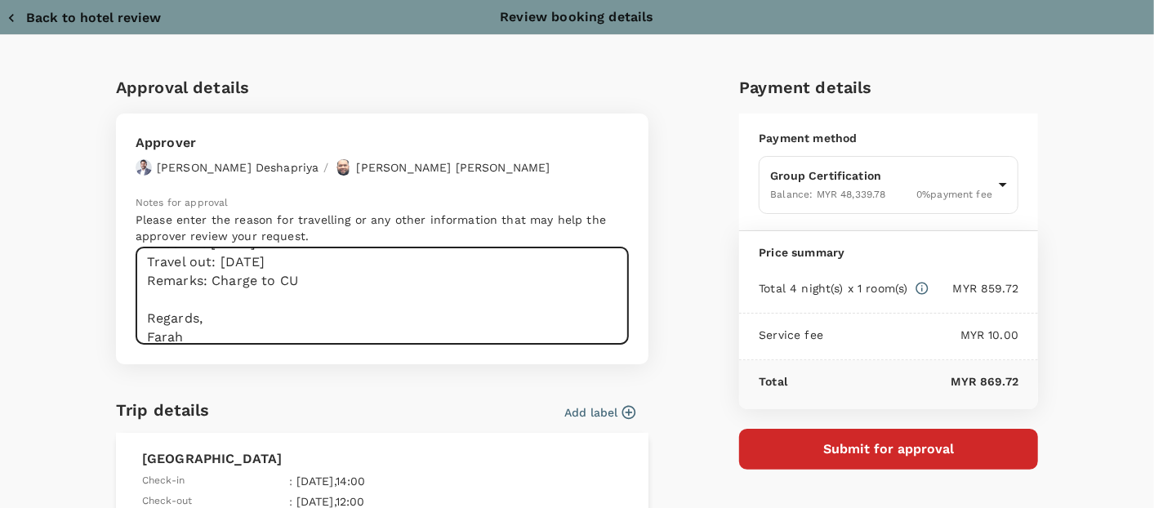
click at [163, 261] on textarea "Dear Hariz/Chathuranga: Kindly assist to review and approve the hotel booking: …" at bounding box center [382, 295] width 493 height 97
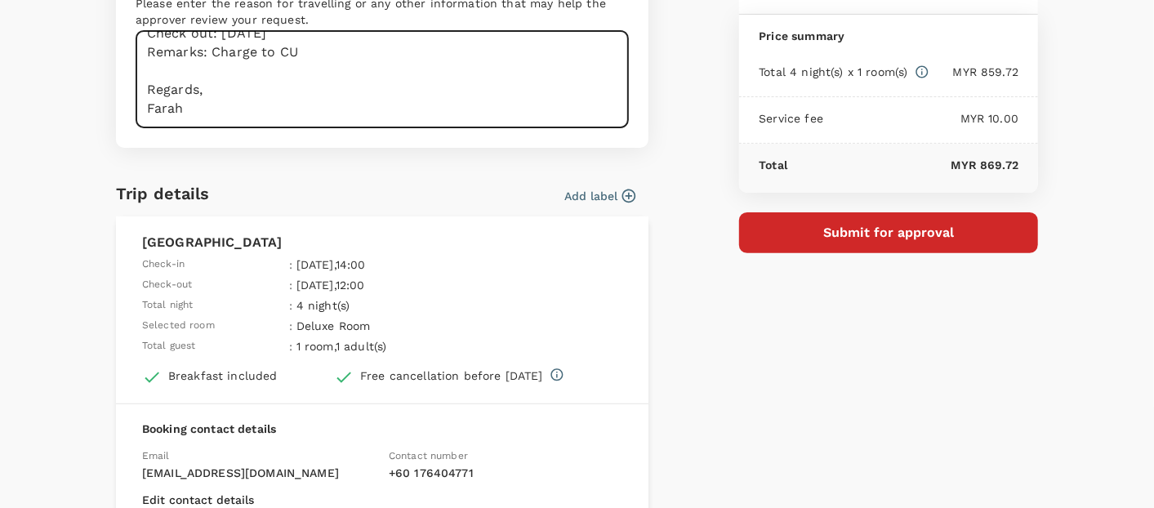
scroll to position [71, 0]
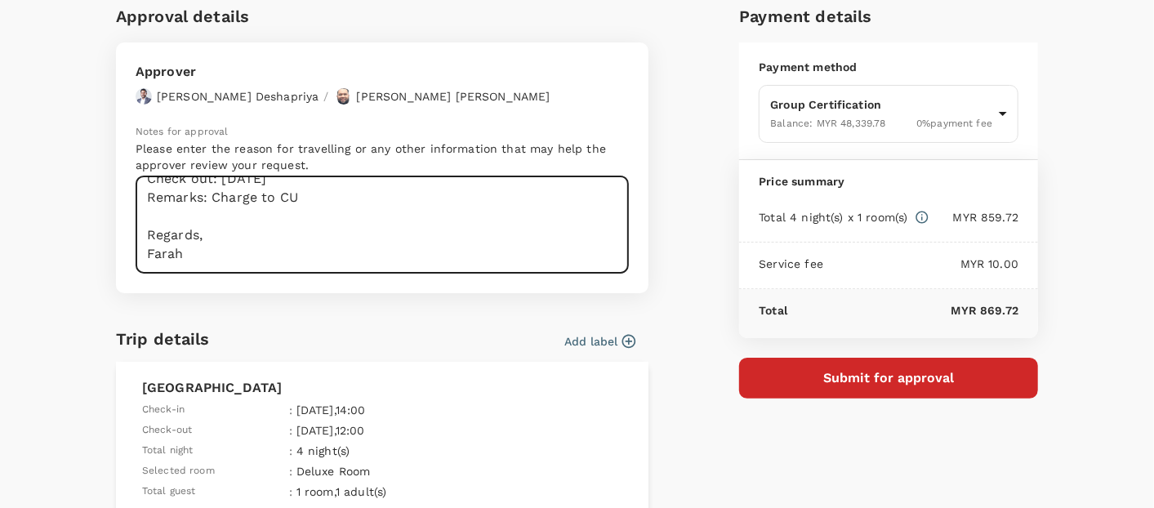
type textarea "Dear Hariz/Chathuranga: Kindly assist to review and approve the hotel booking: …"
click at [783, 369] on button "Submit for approval" at bounding box center [888, 378] width 299 height 41
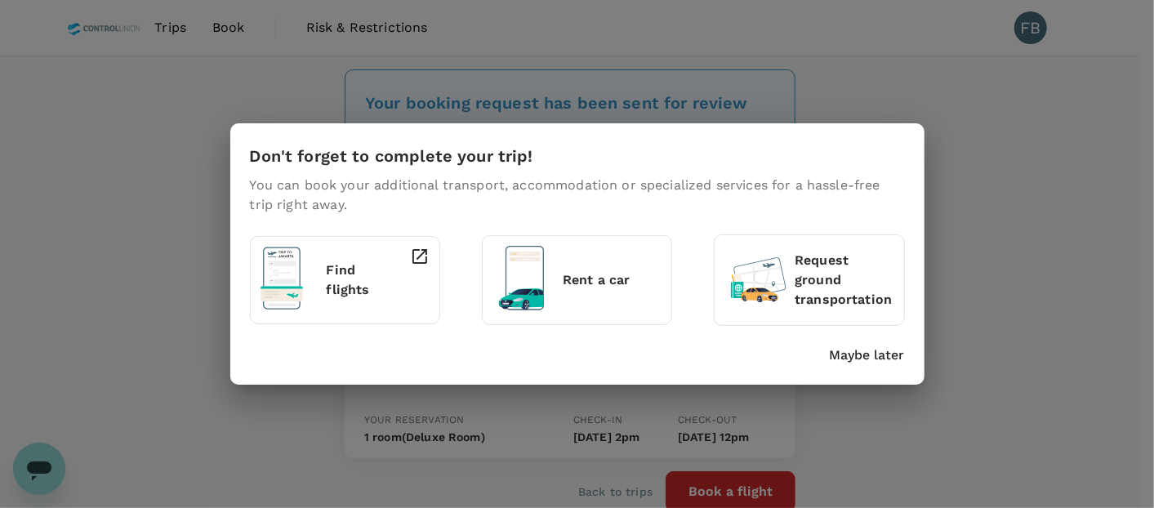
click at [867, 360] on p "Maybe later" at bounding box center [867, 356] width 75 height 20
